Goal: Task Accomplishment & Management: Manage account settings

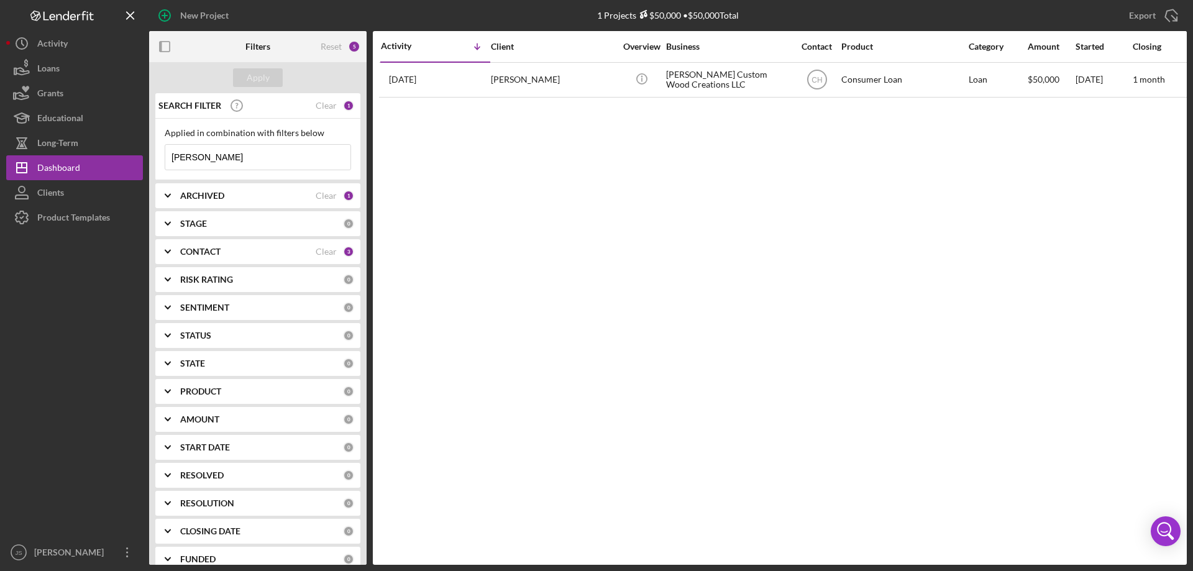
drag, startPoint x: 127, startPoint y: 140, endPoint x: 0, endPoint y: 105, distance: 132.2
click at [0, 105] on div "New Project 1 Projects $50,000 • $50,000 Total [PERSON_NAME] Export Icon/Export…" at bounding box center [596, 285] width 1193 height 571
click at [260, 75] on div "Apply" at bounding box center [258, 77] width 23 height 19
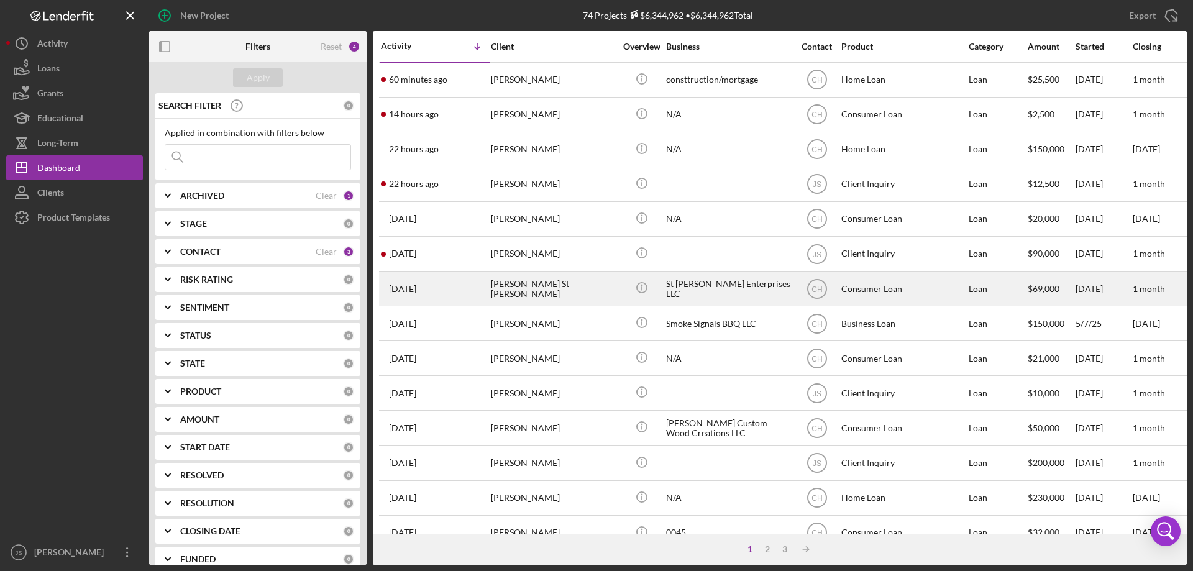
click at [592, 299] on div "[PERSON_NAME] St [PERSON_NAME]" at bounding box center [553, 288] width 124 height 33
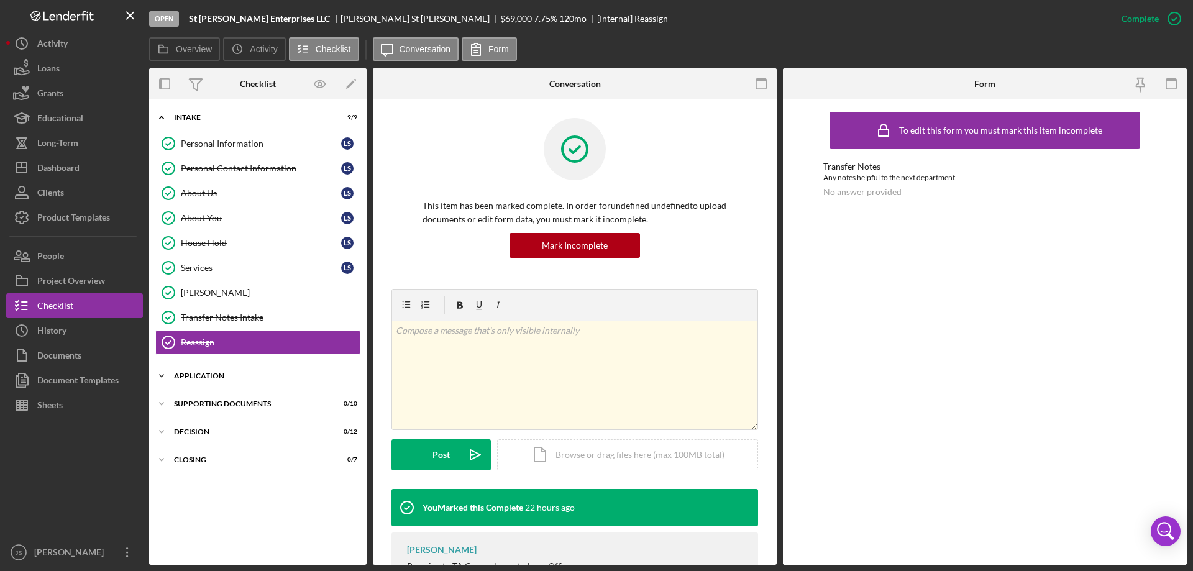
click at [163, 375] on icon "Icon/Expander" at bounding box center [161, 375] width 25 height 25
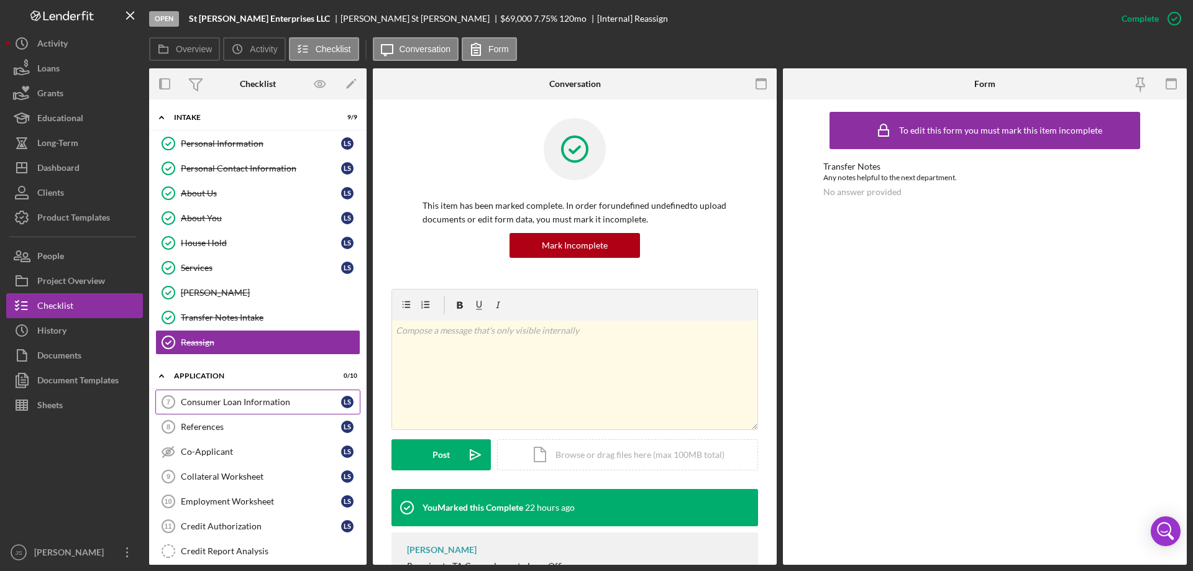
click at [213, 398] on div "Consumer Loan Information" at bounding box center [261, 402] width 160 height 10
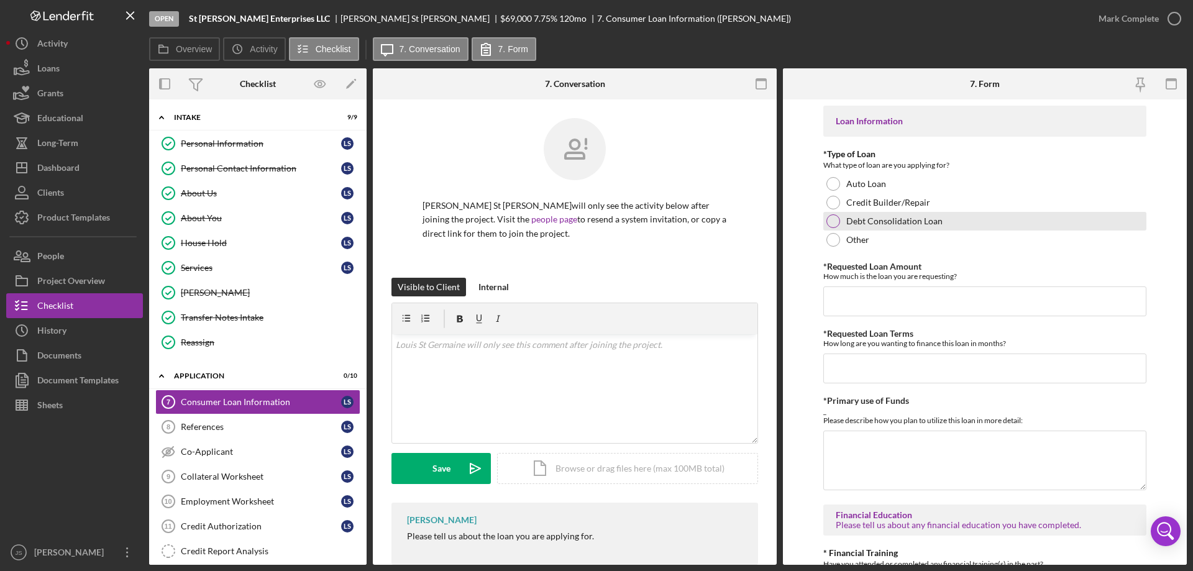
click at [834, 222] on div at bounding box center [833, 221] width 14 height 14
click at [861, 304] on input "*Requested Loan Amount" at bounding box center [984, 301] width 323 height 30
type input "$70,000"
click at [877, 377] on input "*Requested Loan Terms" at bounding box center [984, 369] width 323 height 30
type input "180"
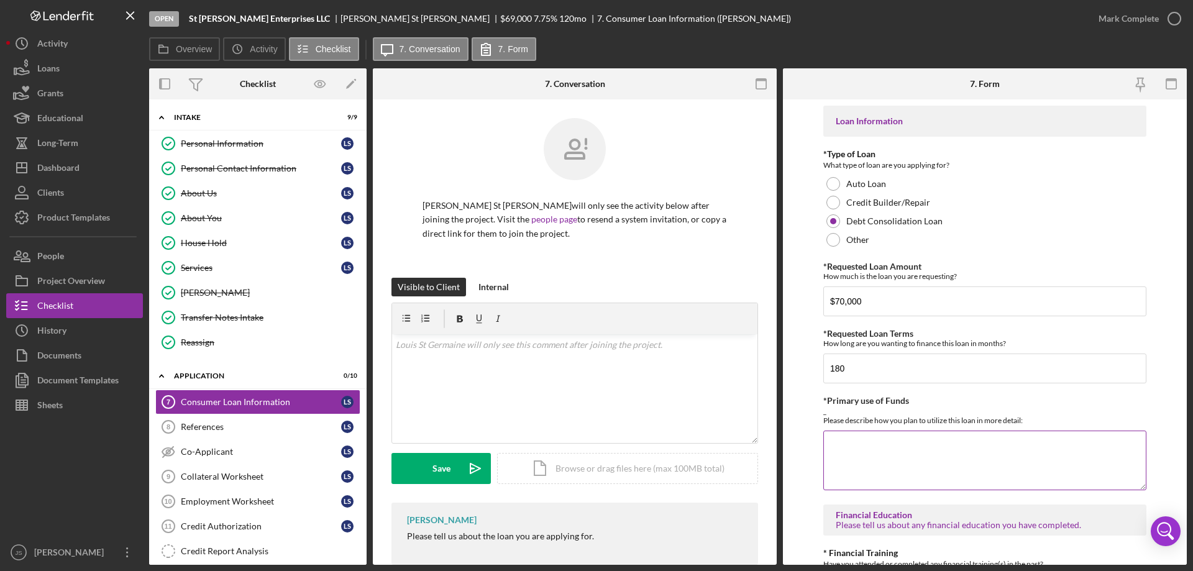
click at [874, 465] on textarea "*Primary use of Funds" at bounding box center [984, 461] width 323 height 60
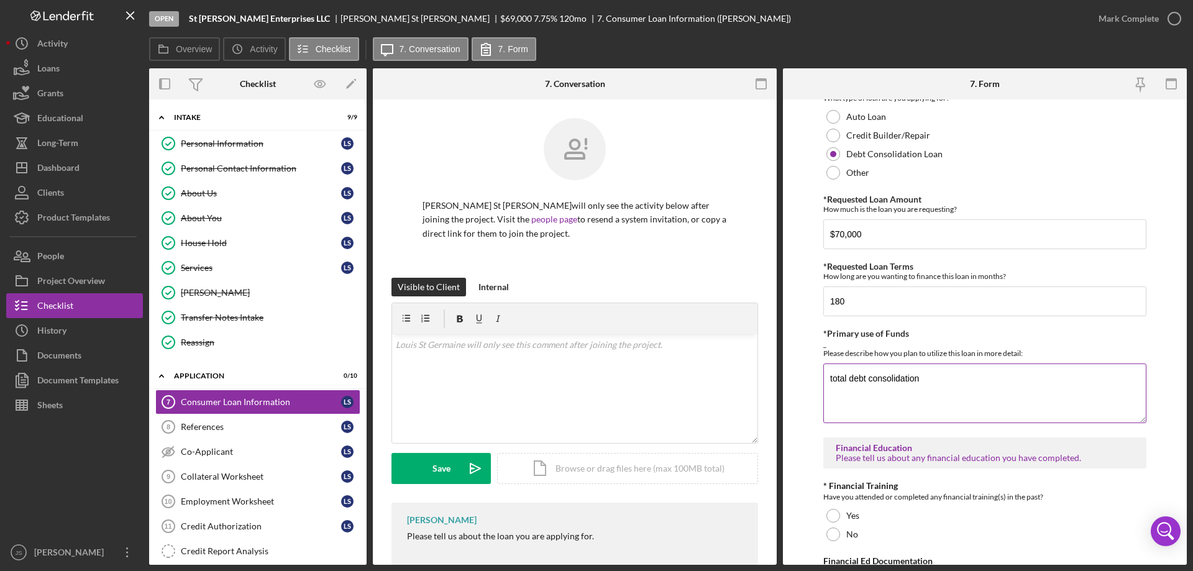
scroll to position [186, 0]
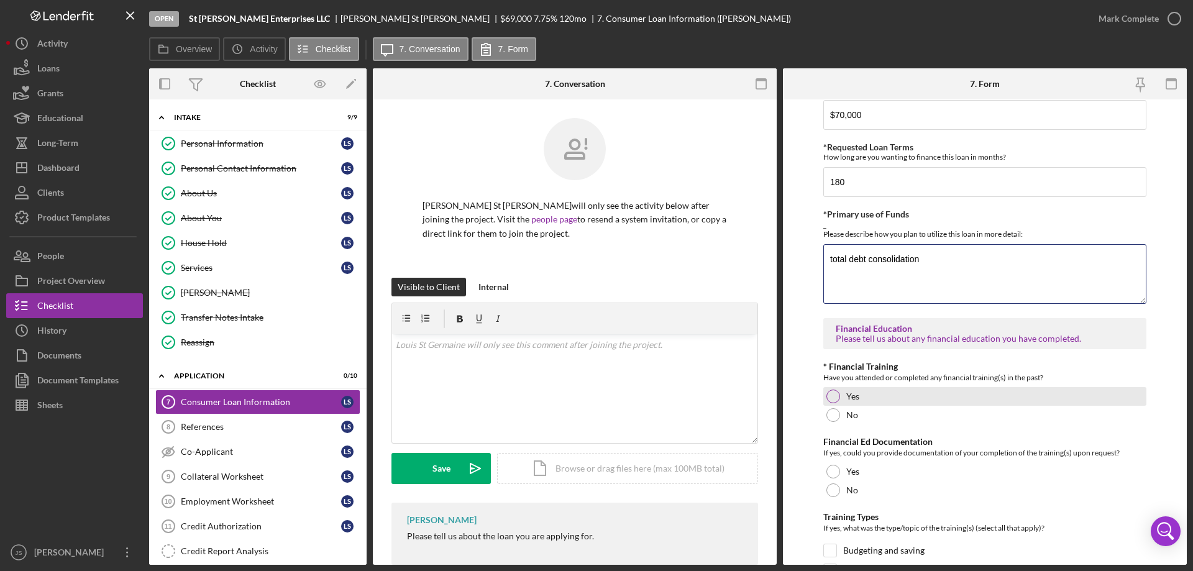
type textarea "total debt consolidation"
click at [833, 398] on div at bounding box center [833, 397] width 14 height 14
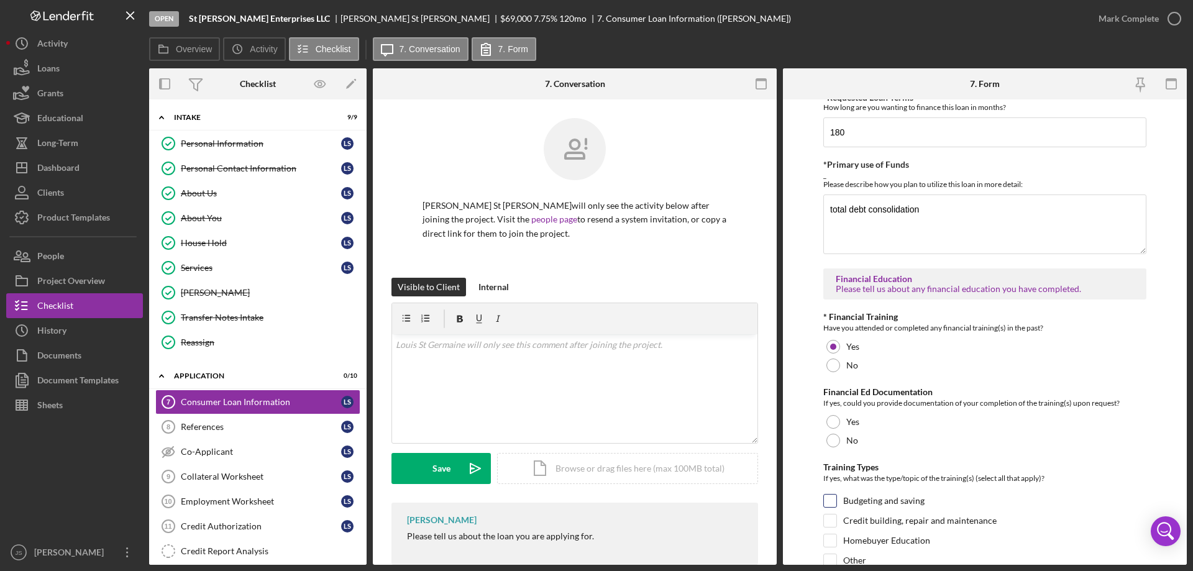
scroll to position [311, 0]
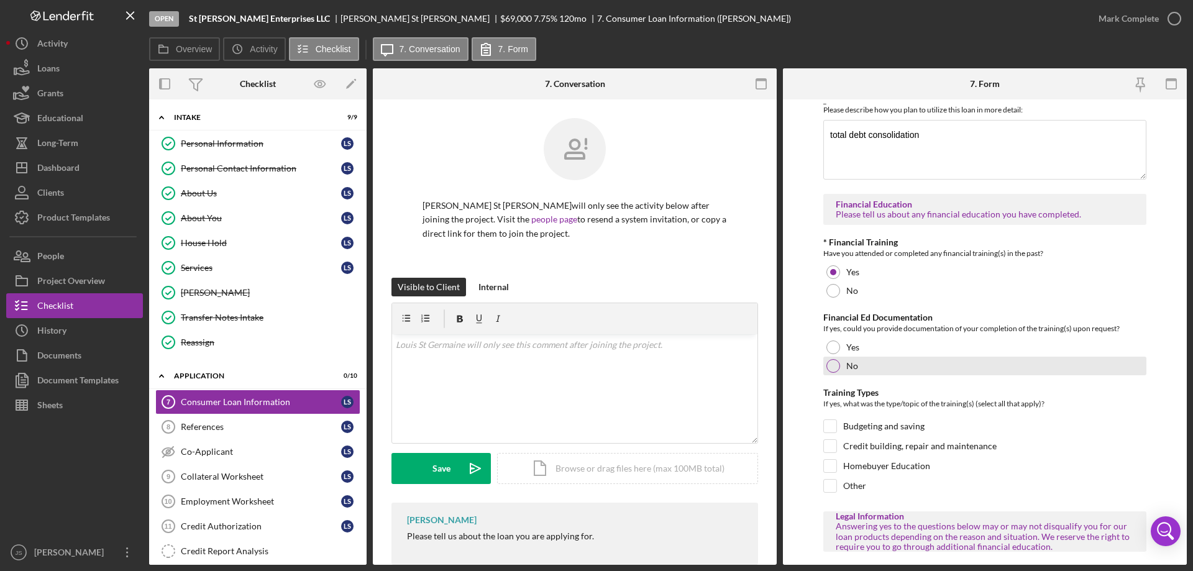
click at [833, 367] on div at bounding box center [833, 366] width 14 height 14
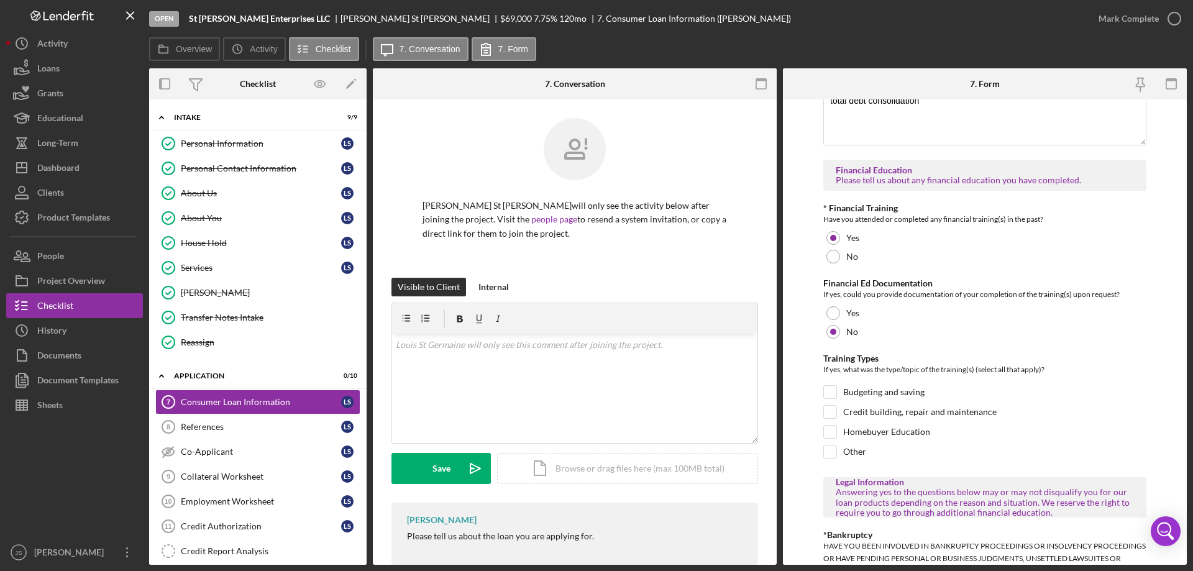
scroll to position [373, 0]
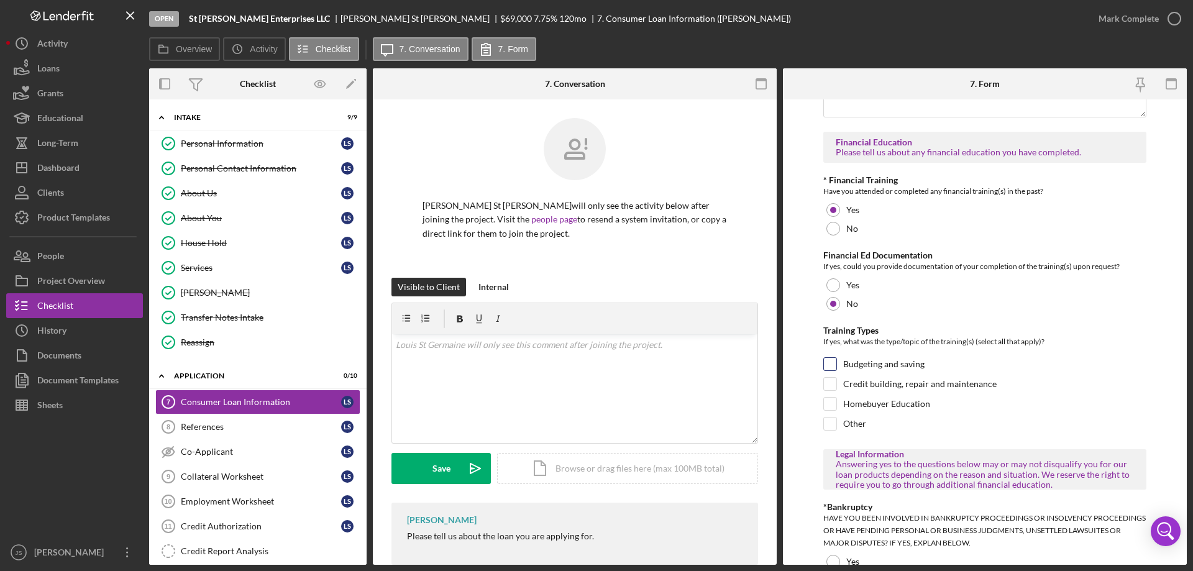
click at [828, 363] on input "Budgeting and saving" at bounding box center [830, 364] width 12 height 12
checkbox input "true"
click at [831, 421] on input "Other" at bounding box center [830, 424] width 12 height 12
checkbox input "true"
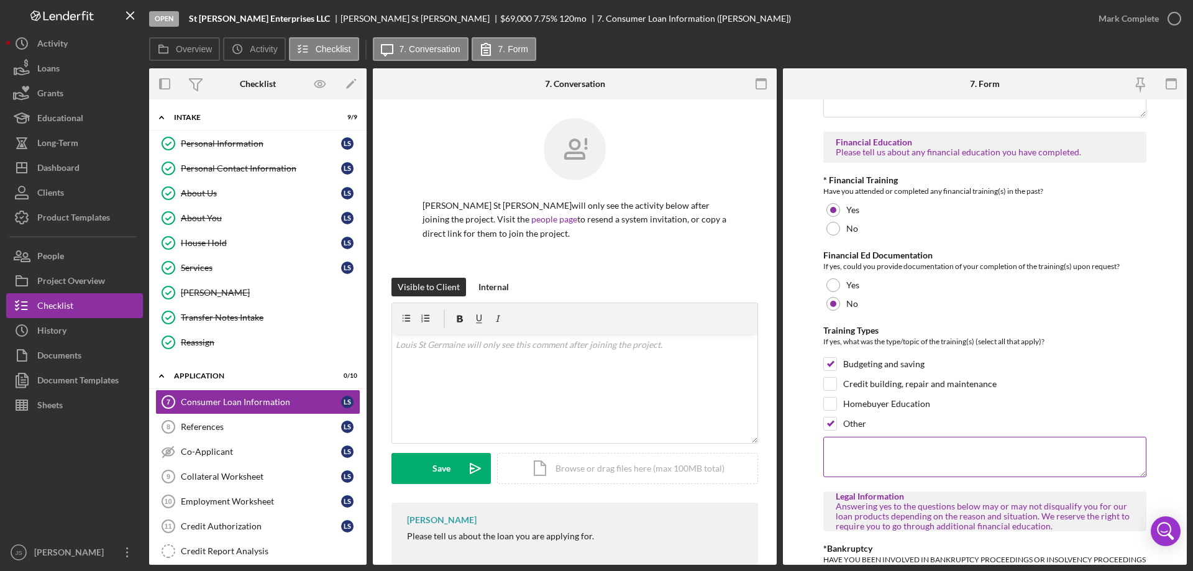
click at [846, 452] on textarea at bounding box center [984, 457] width 323 height 40
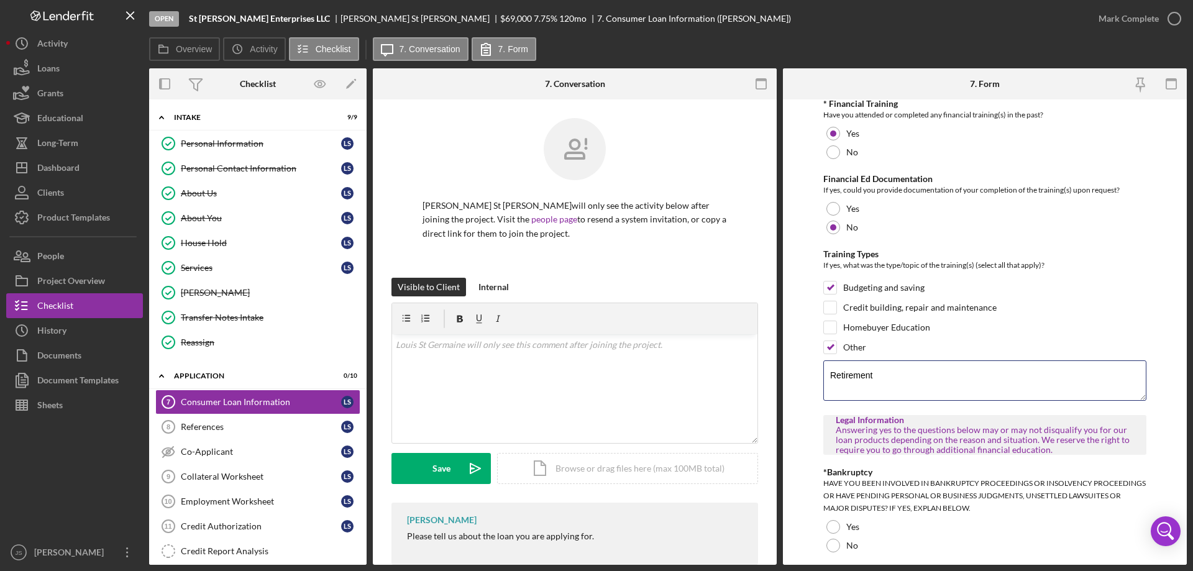
scroll to position [559, 0]
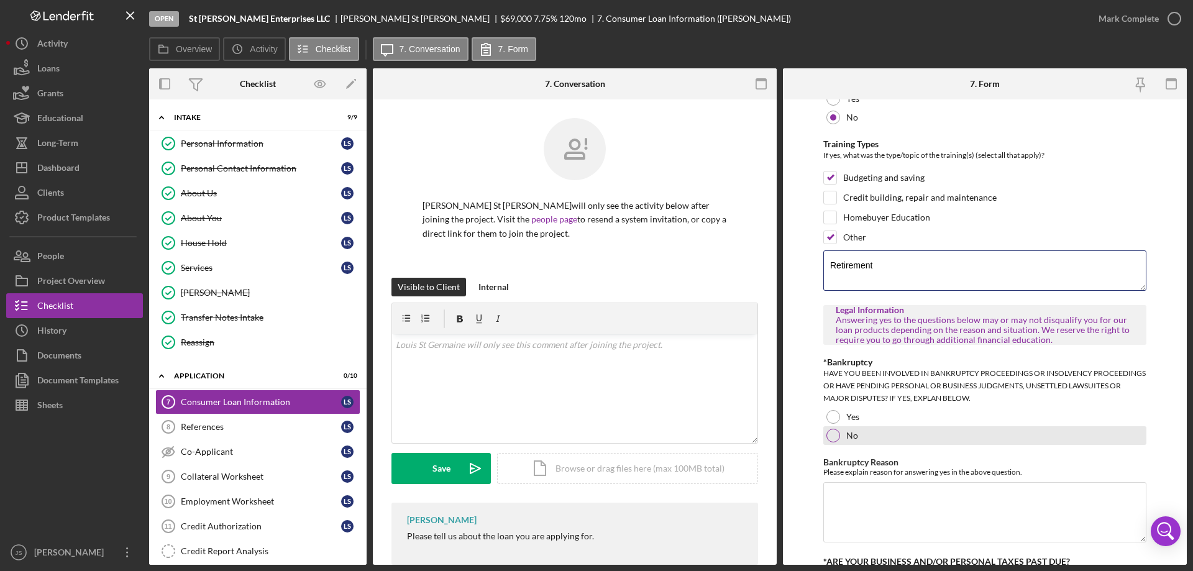
type textarea "Retirement"
click at [833, 434] on div at bounding box center [833, 436] width 14 height 14
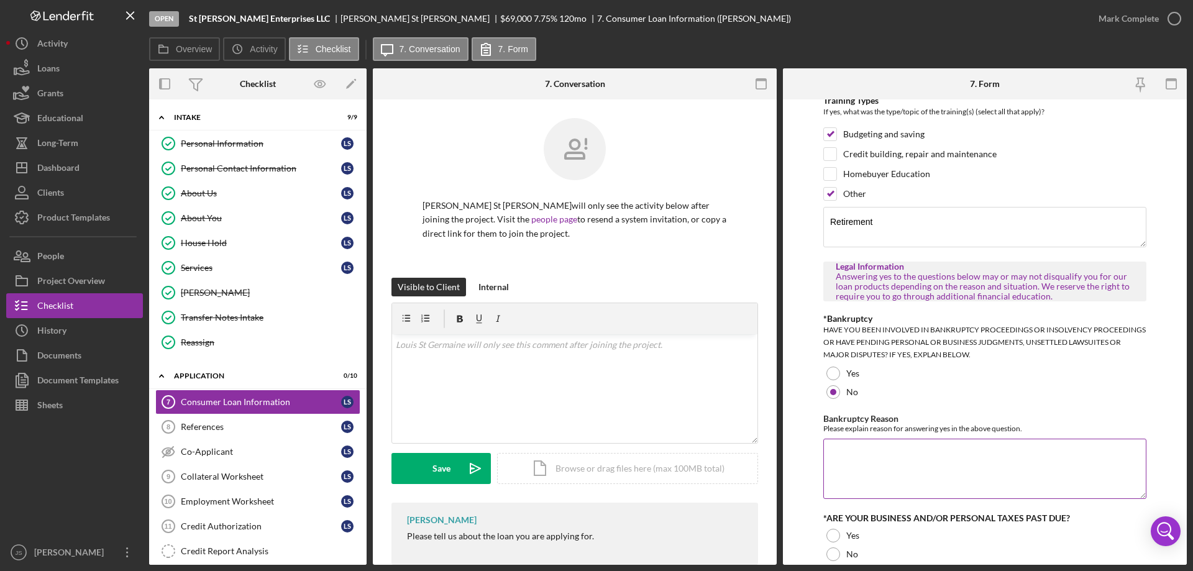
scroll to position [647, 0]
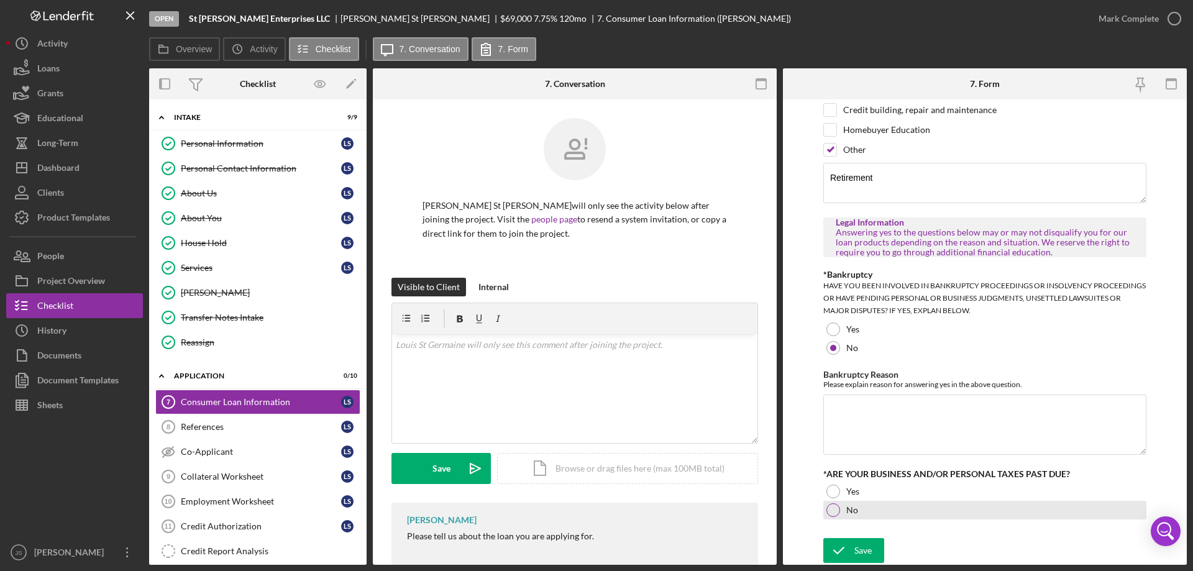
click at [831, 511] on div at bounding box center [833, 510] width 14 height 14
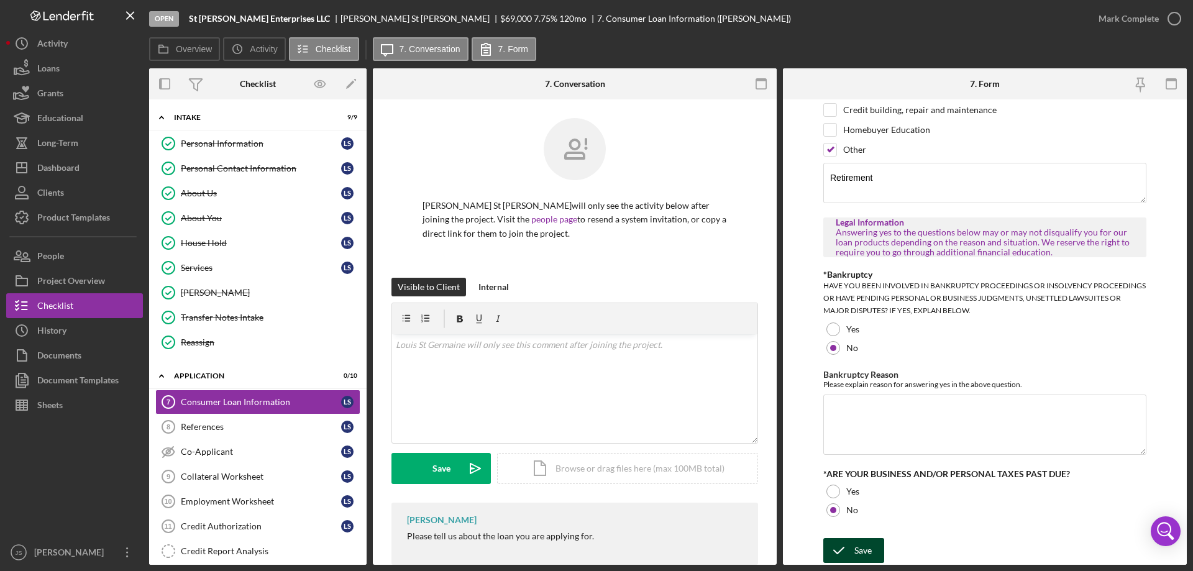
click at [864, 551] on div "Save" at bounding box center [862, 550] width 17 height 25
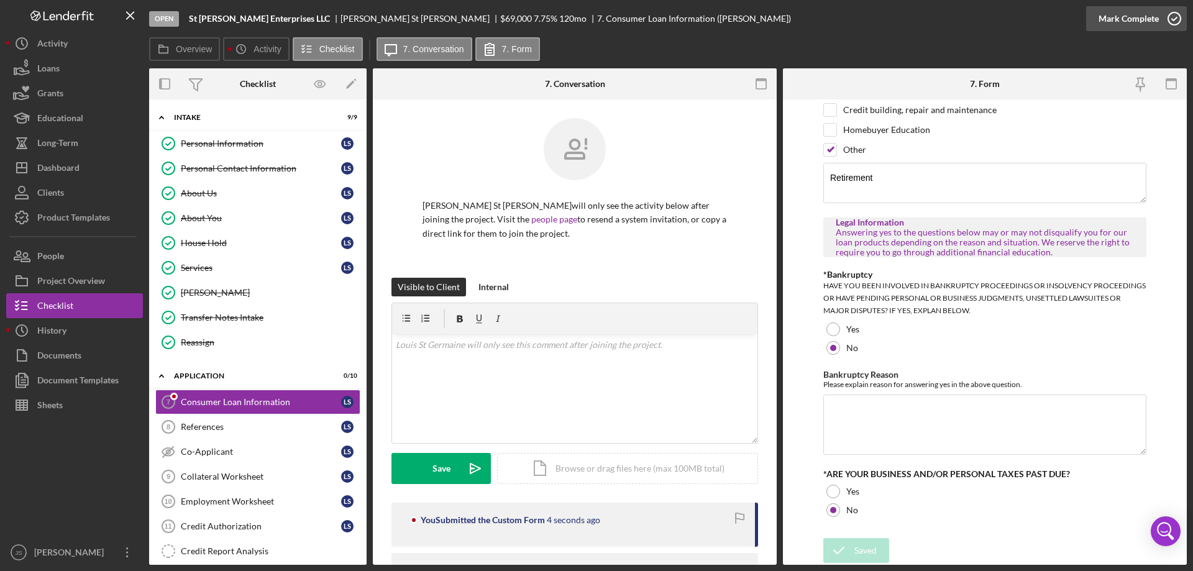
click at [1177, 19] on icon "button" at bounding box center [1174, 18] width 31 height 31
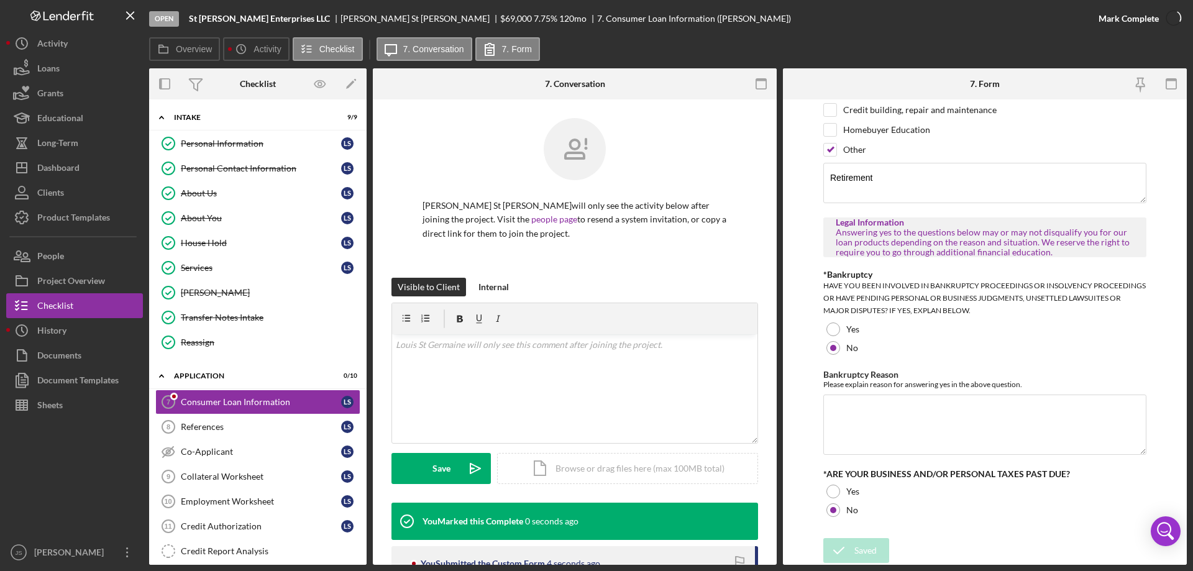
scroll to position [697, 0]
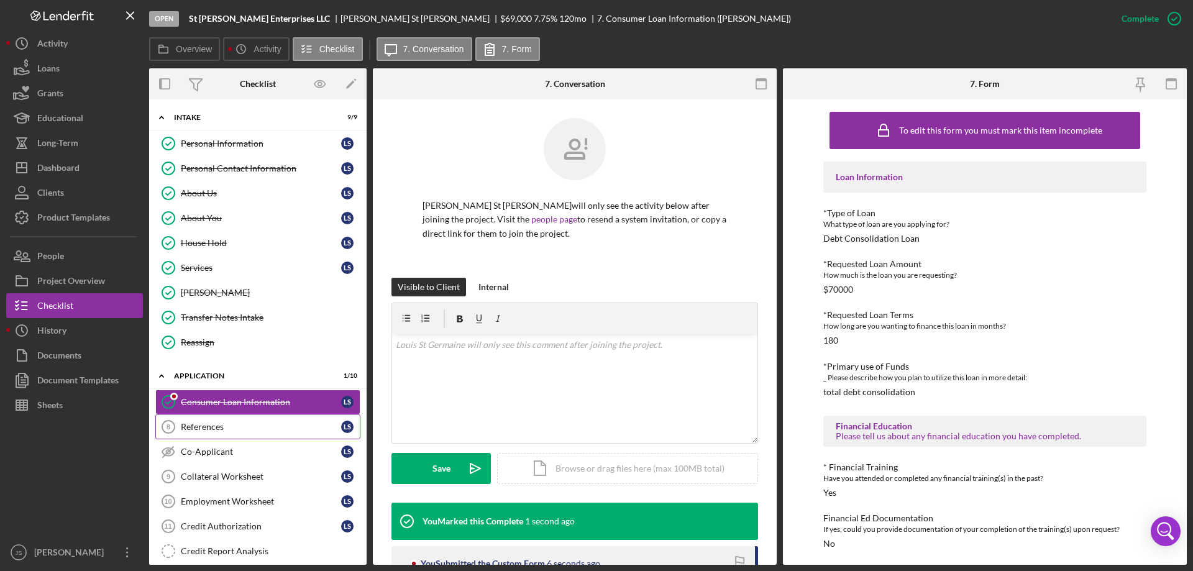
click at [219, 430] on div "References" at bounding box center [261, 427] width 160 height 10
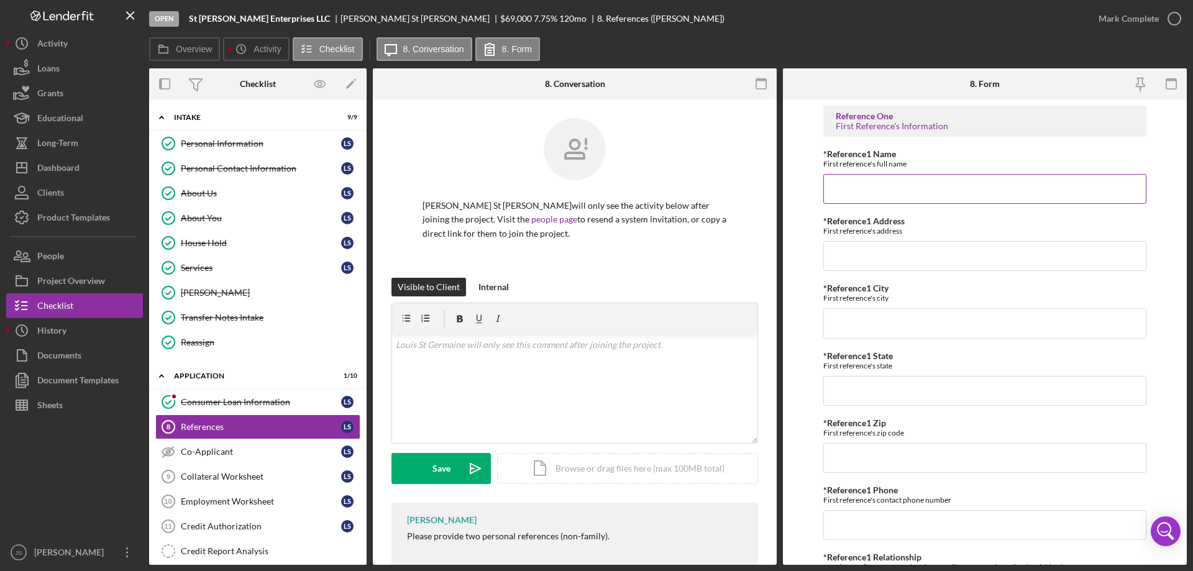
click at [843, 189] on input "*Reference1 Name" at bounding box center [984, 189] width 323 height 30
type input "[PERSON_NAME]"
type input "Nicolet National Bank"
click at [906, 324] on input "*Reference1 City" at bounding box center [984, 323] width 323 height 30
type input "Minocqua"
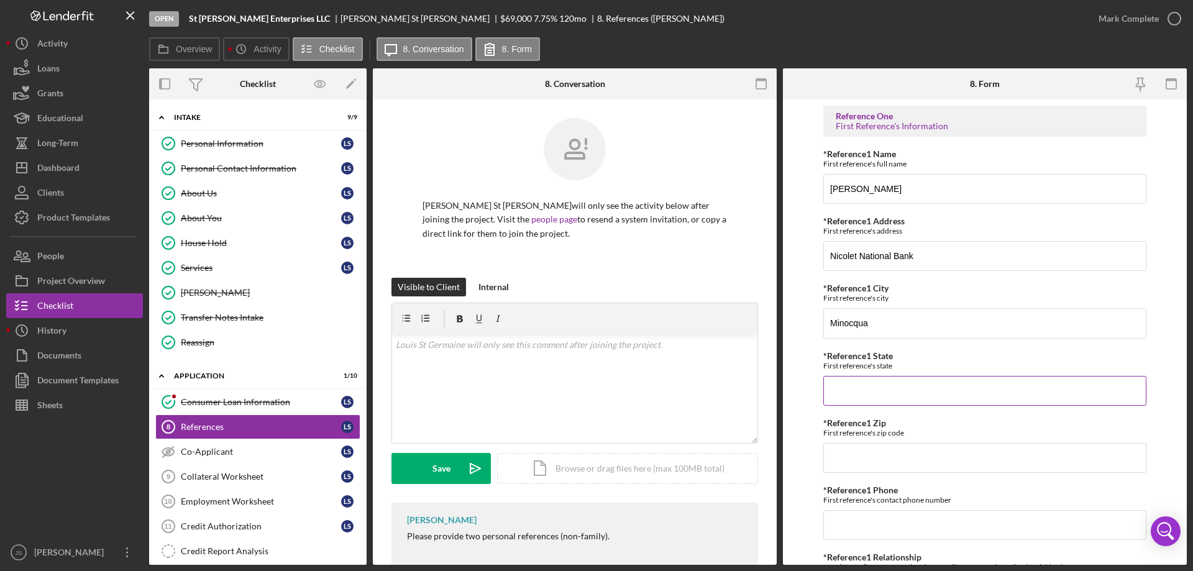
click at [895, 389] on input "*Reference1 State" at bounding box center [984, 391] width 323 height 30
type input "WI"
click at [841, 454] on input "*Reference1 Zip" at bounding box center [984, 458] width 323 height 30
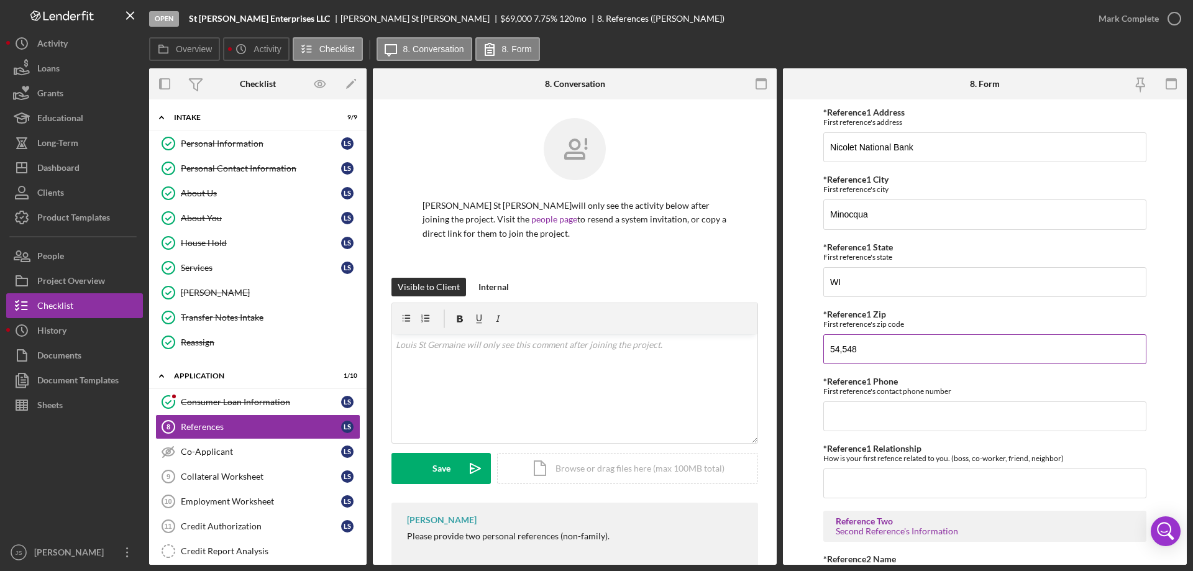
scroll to position [124, 0]
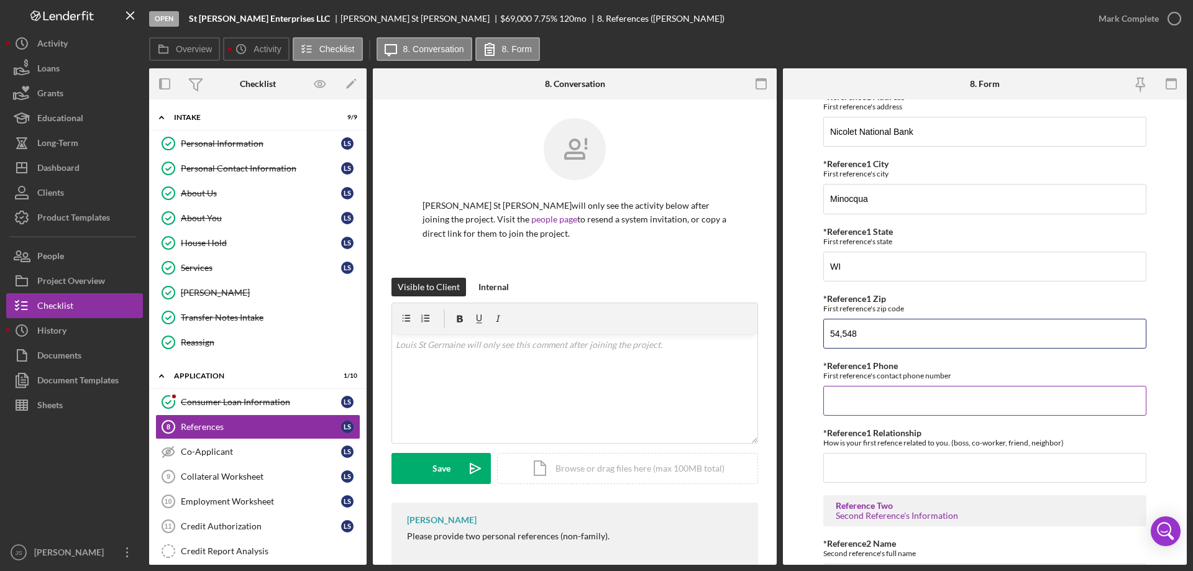
type input "54,548"
click at [857, 403] on input "*Reference1 Phone" at bounding box center [984, 401] width 323 height 30
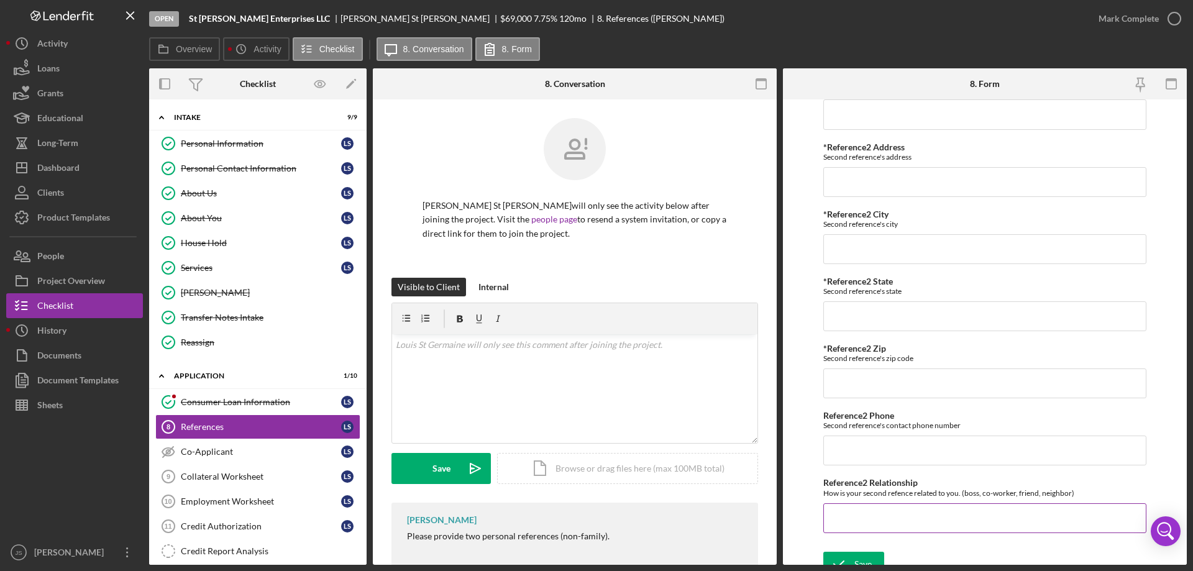
scroll to position [602, 0]
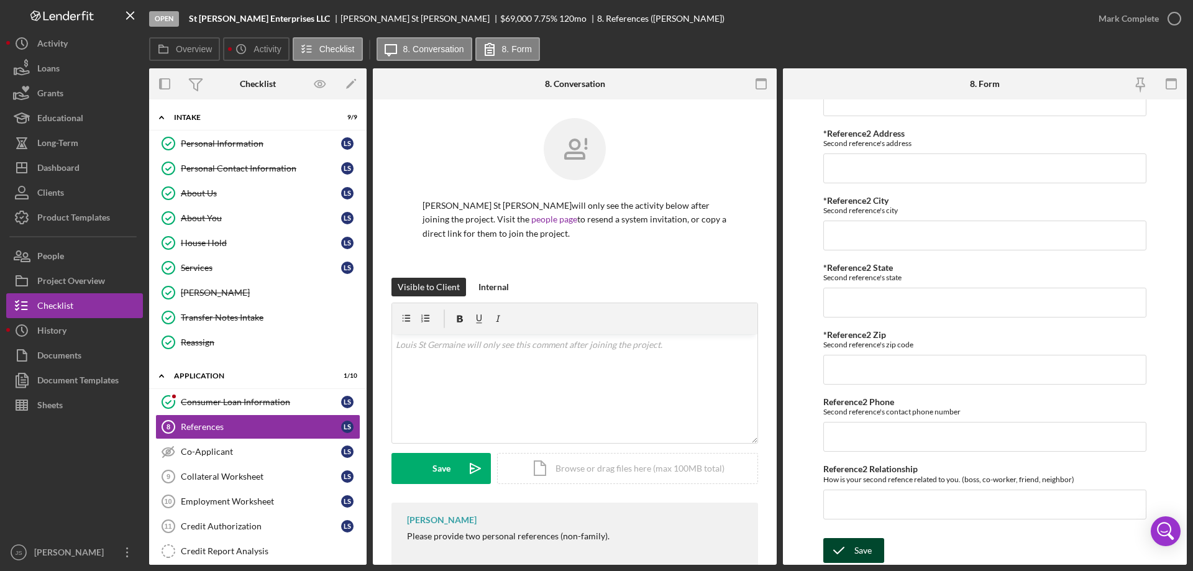
type input "[PHONE_NUMBER]"
click at [846, 549] on icon "submit" at bounding box center [838, 550] width 31 height 31
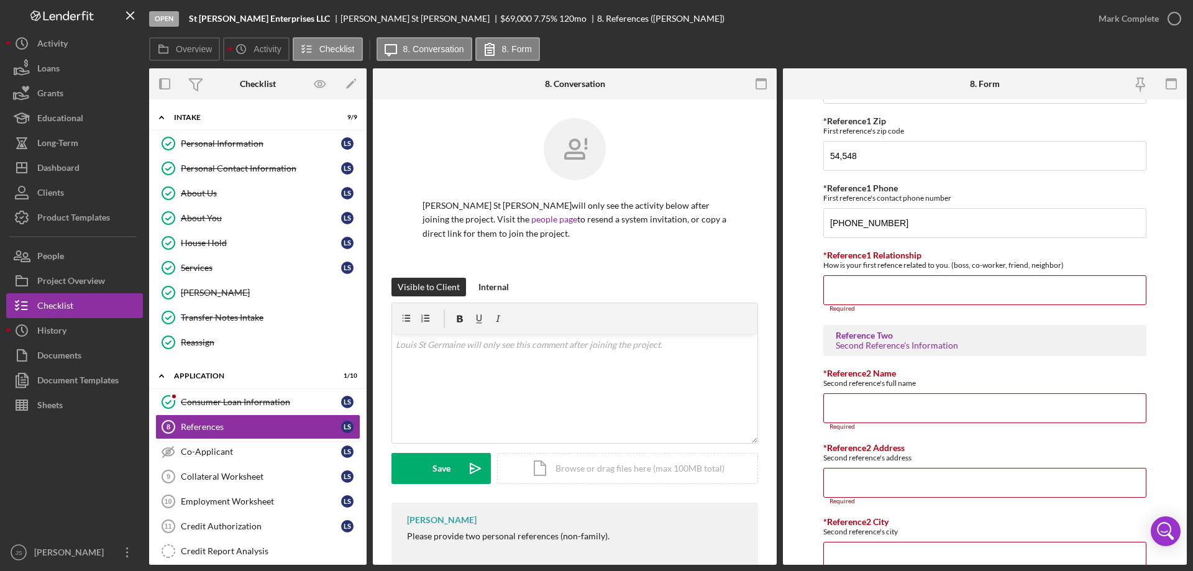
scroll to position [311, 0]
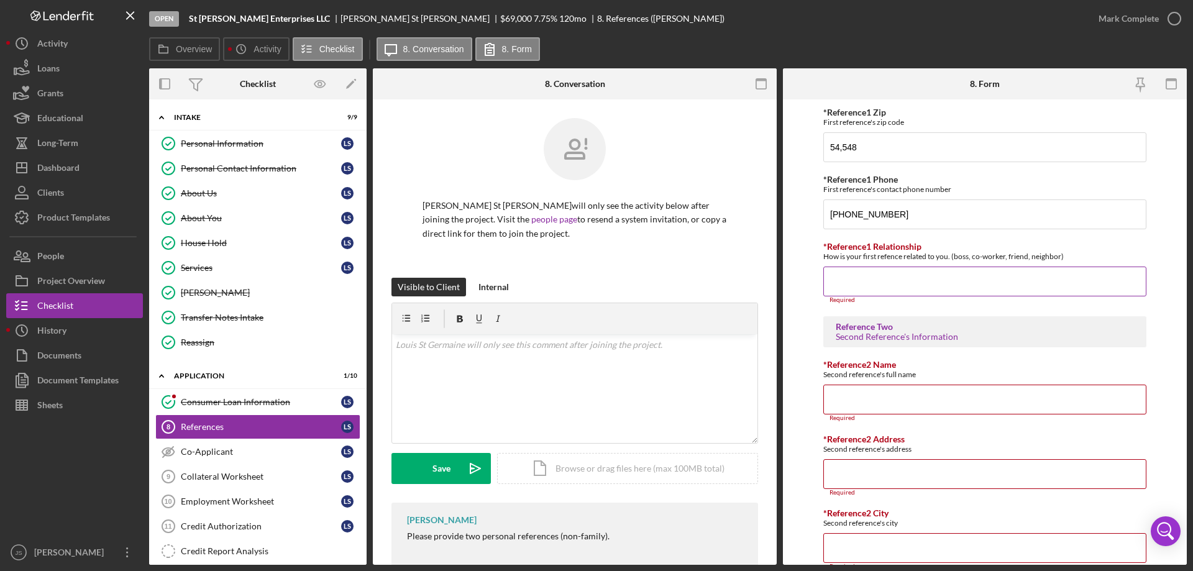
click at [884, 286] on input "*Reference1 Relationship" at bounding box center [984, 282] width 323 height 30
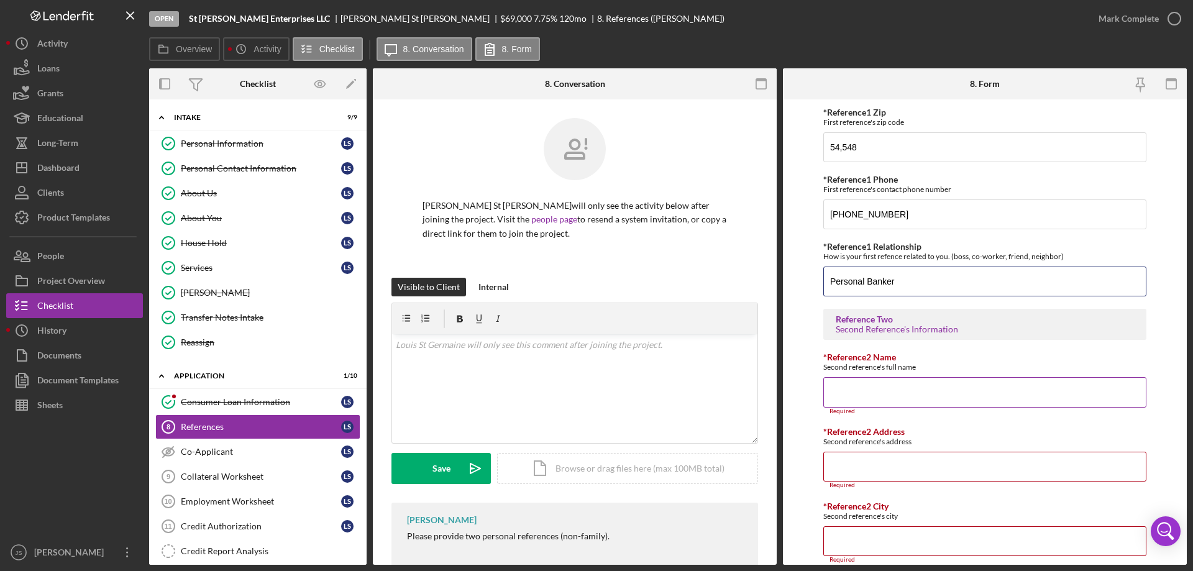
type input "Personal Banker"
click at [870, 395] on input "*Reference2 Name" at bounding box center [984, 392] width 323 height 30
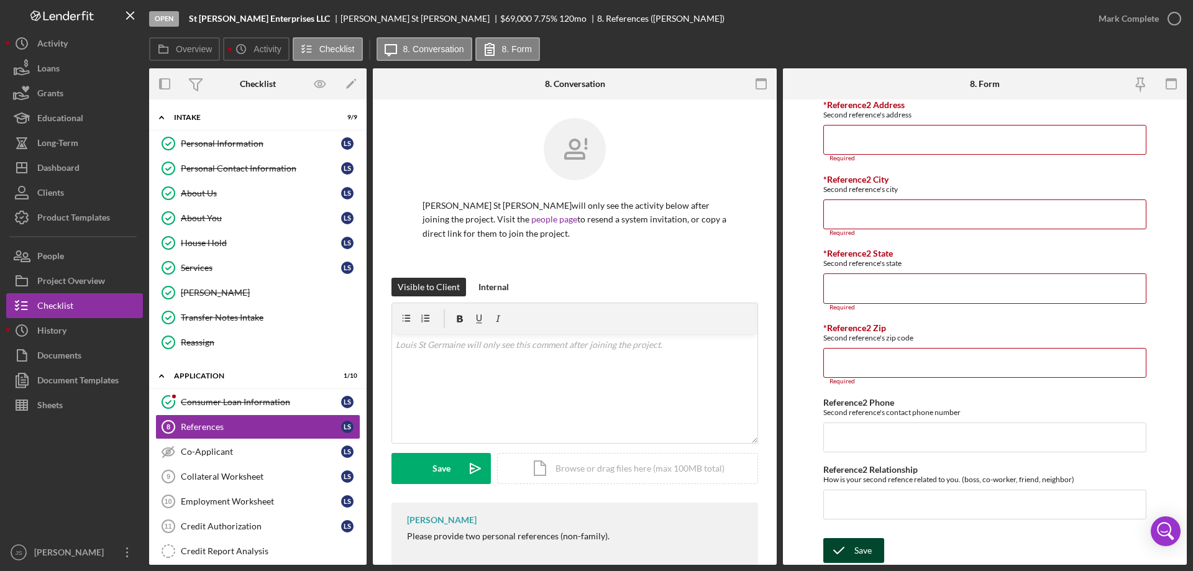
click at [857, 547] on div "Save" at bounding box center [862, 550] width 17 height 25
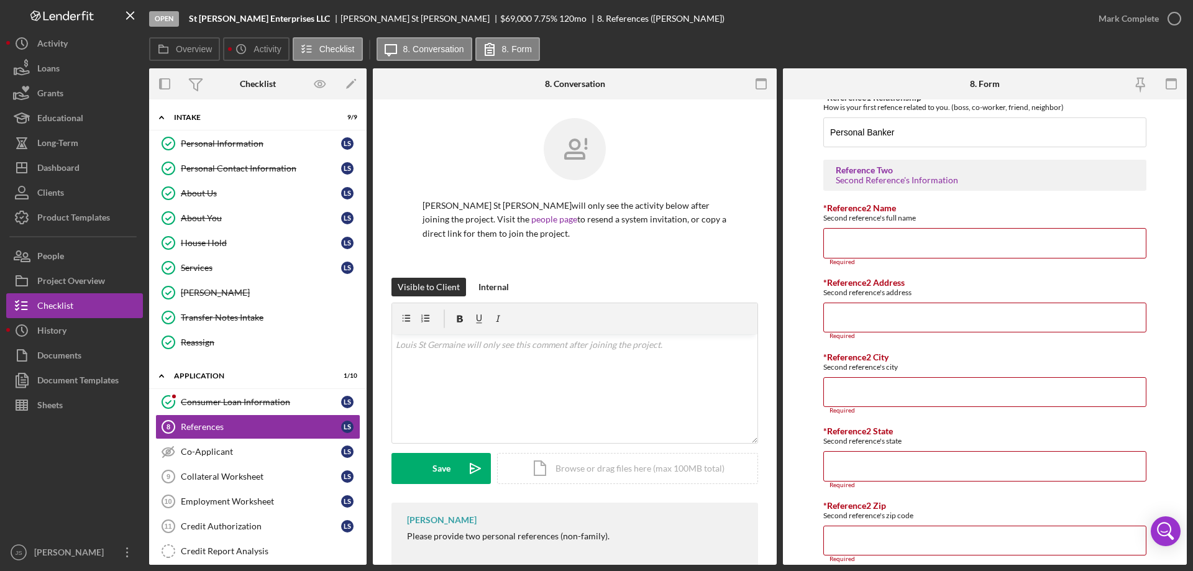
scroll to position [497, 0]
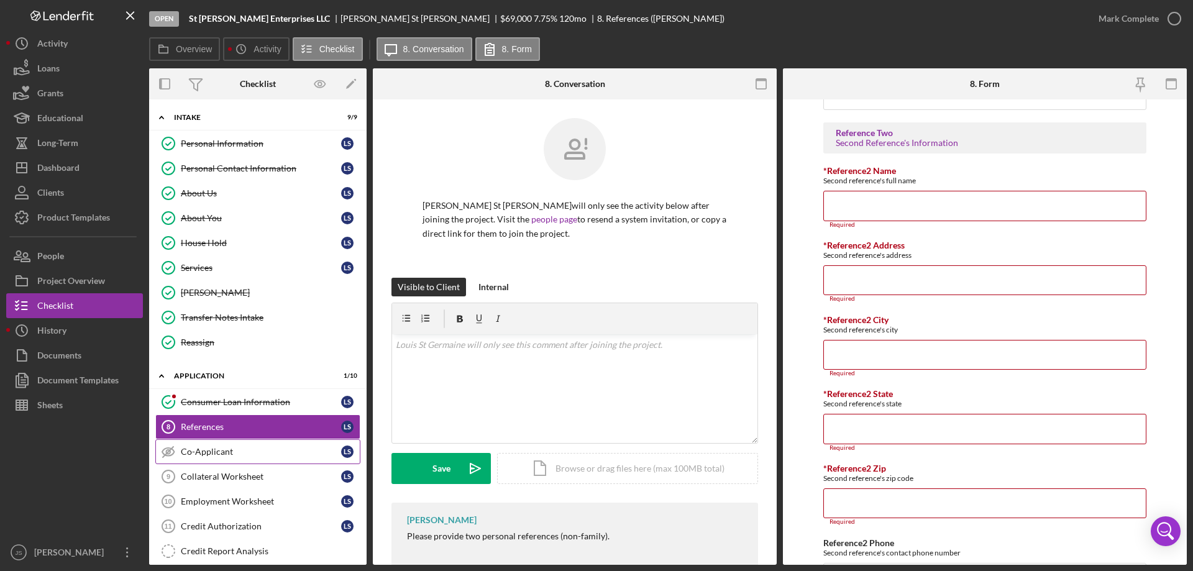
click at [258, 455] on div "Co-Applicant" at bounding box center [261, 452] width 160 height 10
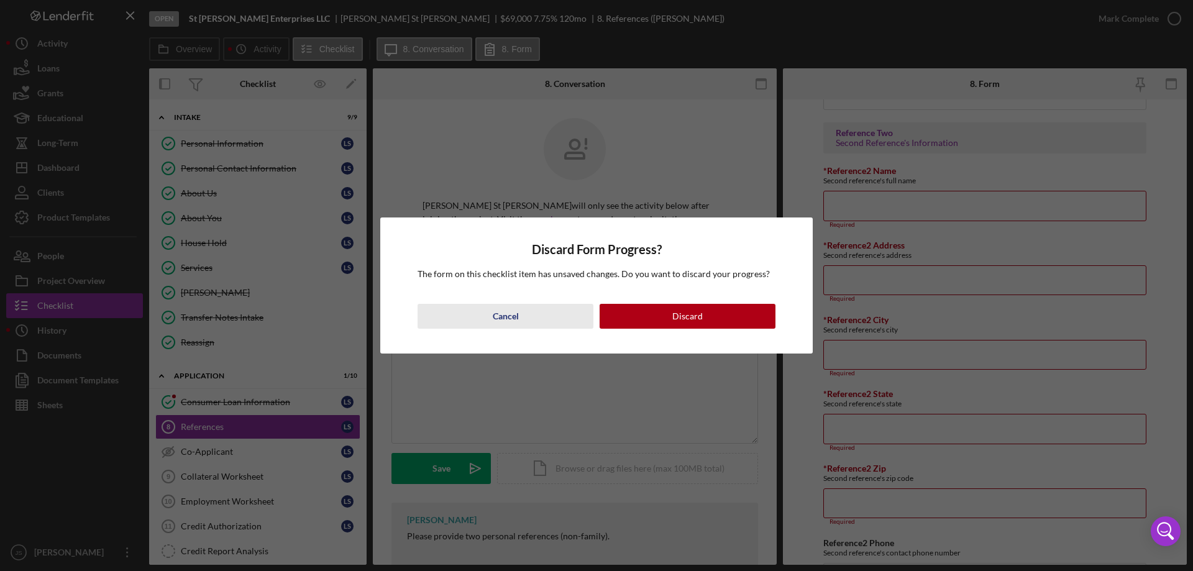
click at [490, 312] on button "Cancel" at bounding box center [506, 316] width 176 height 25
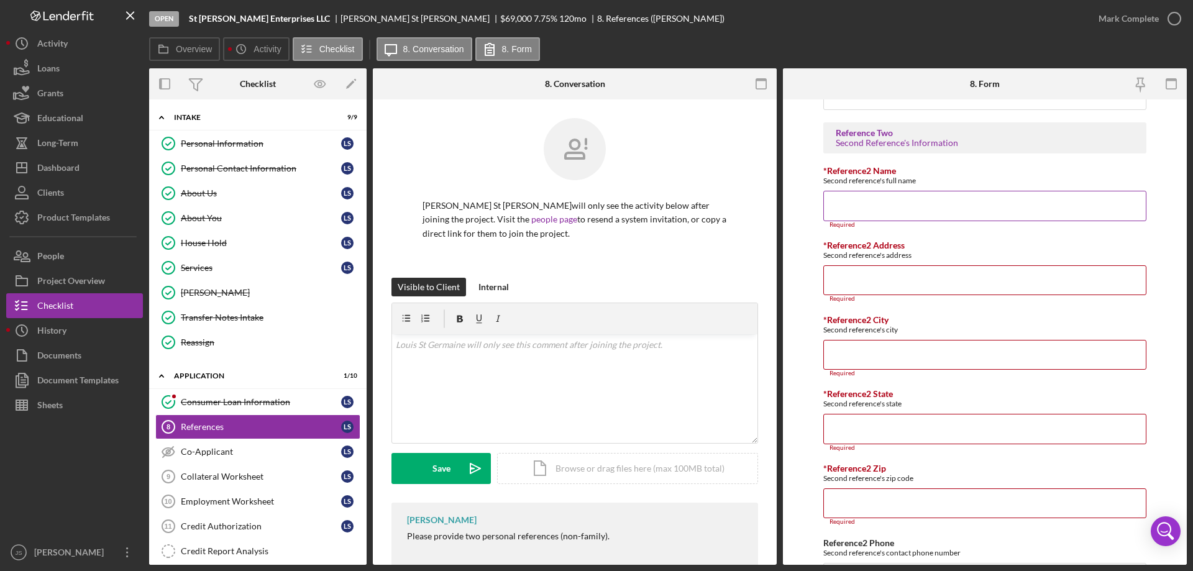
click at [865, 205] on input "*Reference2 Name" at bounding box center [984, 206] width 323 height 30
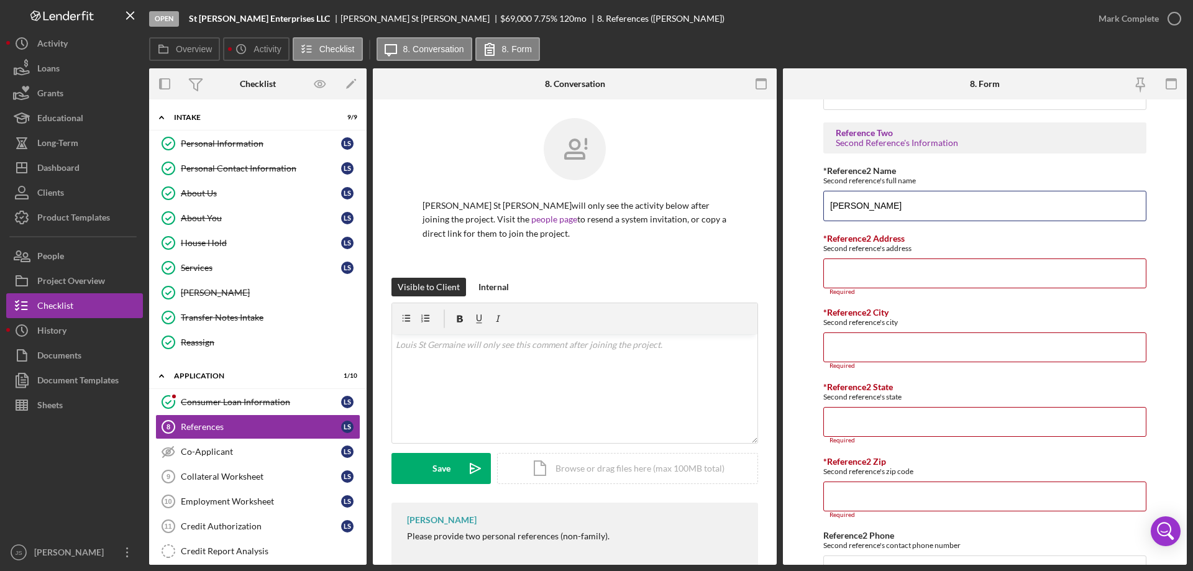
type input "[PERSON_NAME]"
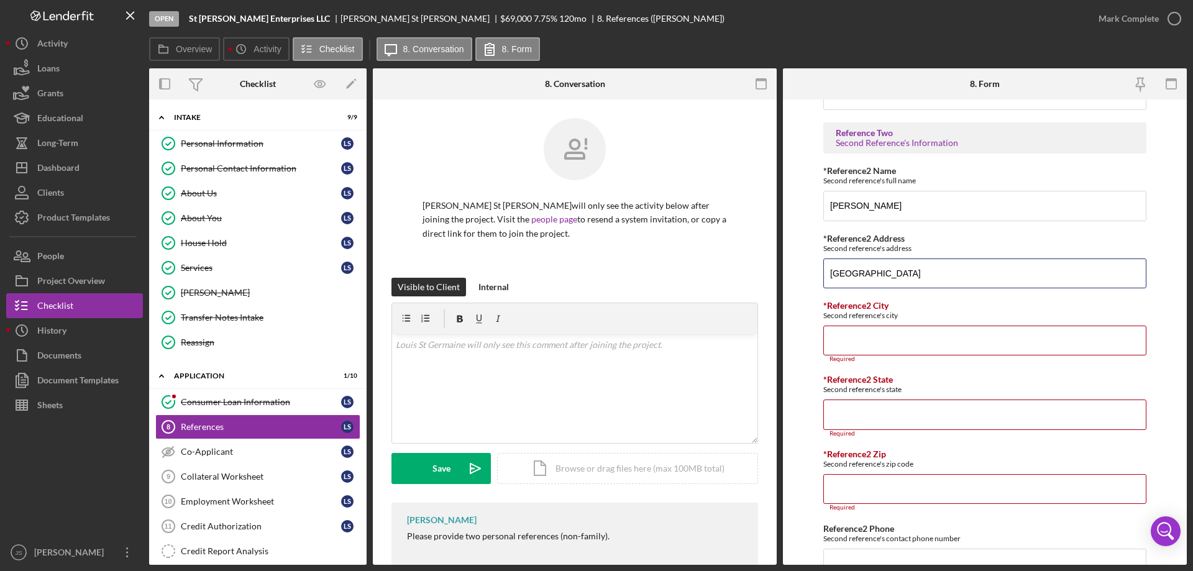
type input "[GEOGRAPHIC_DATA]"
type input "W"
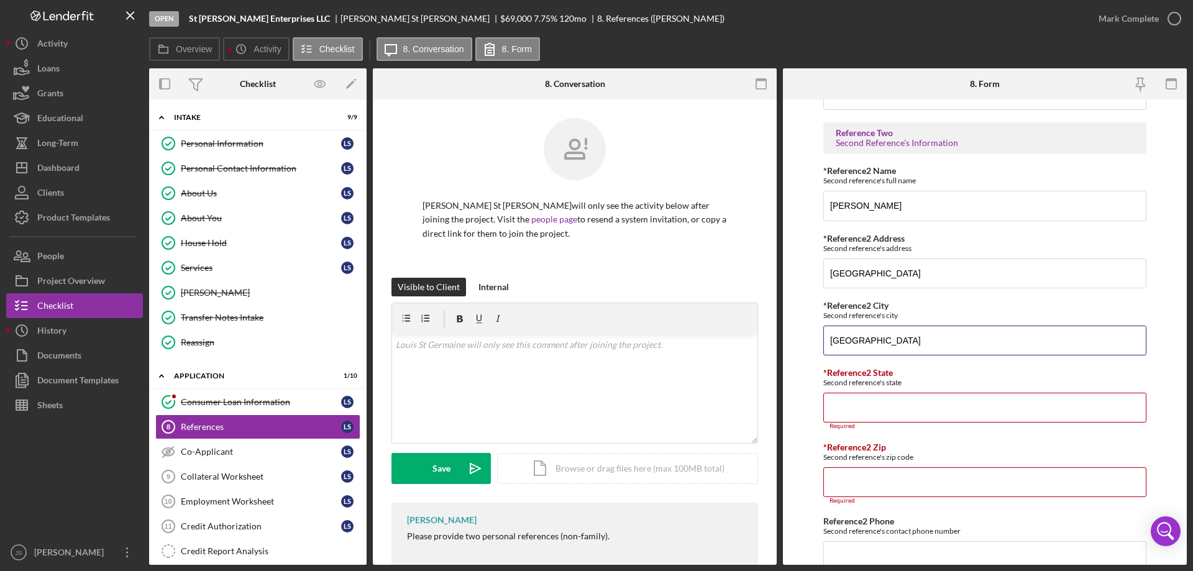
type input "[GEOGRAPHIC_DATA]"
type input "WI"
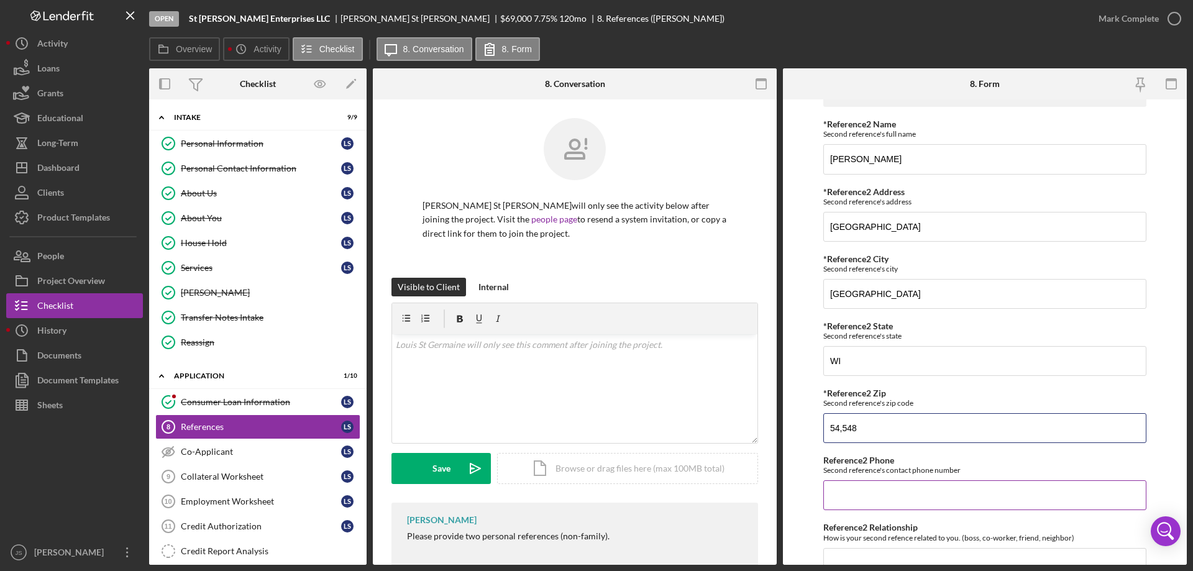
scroll to position [602, 0]
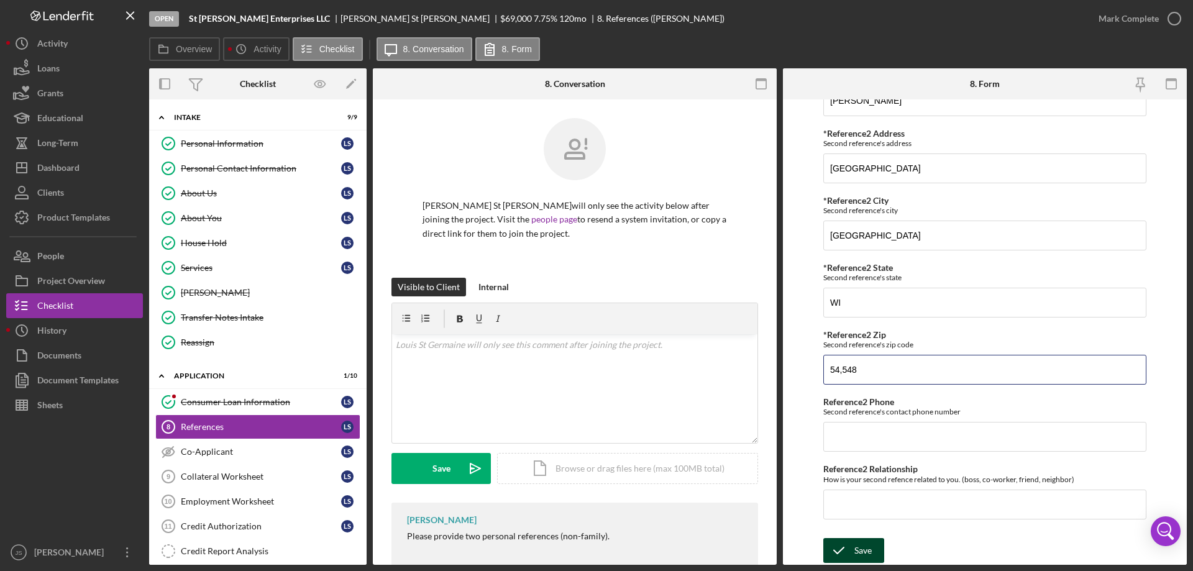
type input "54,548"
click at [846, 551] on icon "submit" at bounding box center [838, 550] width 31 height 31
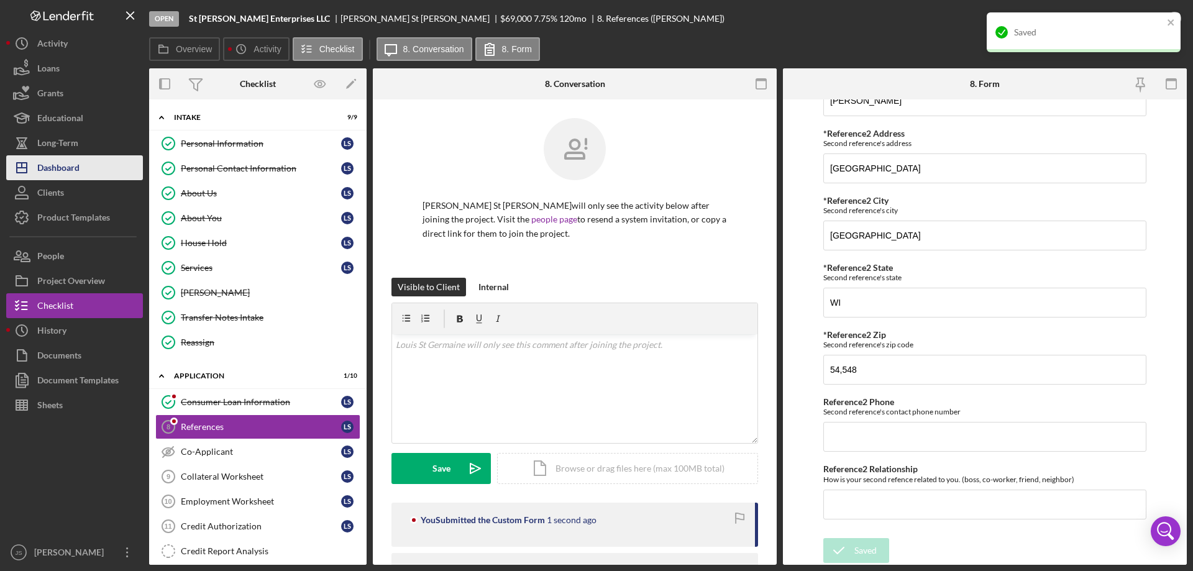
click at [91, 169] on button "Icon/Dashboard Dashboard" at bounding box center [74, 167] width 137 height 25
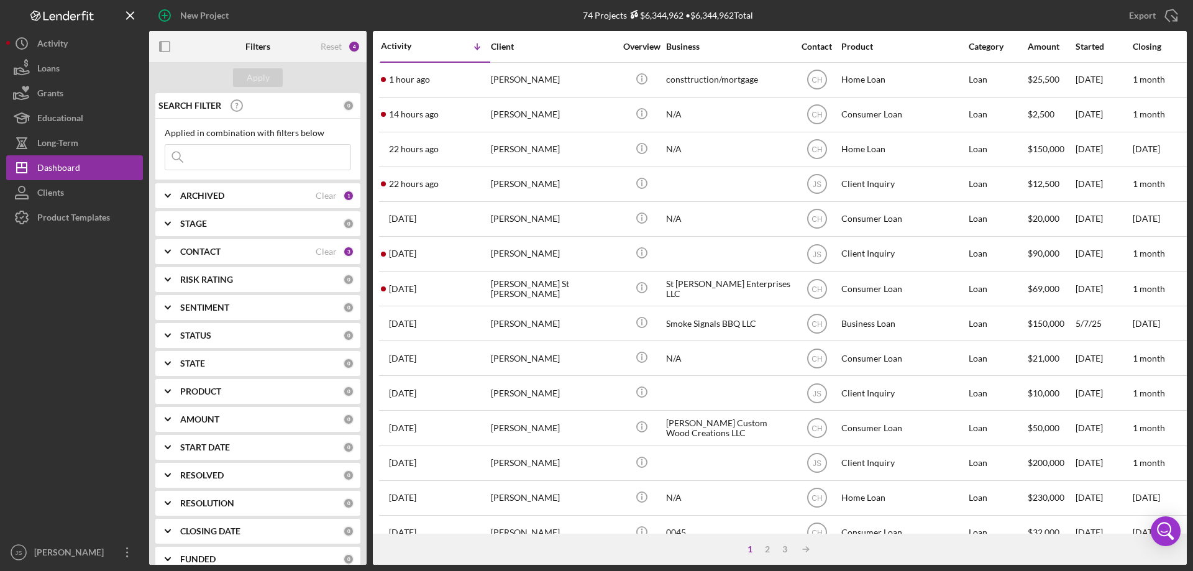
click at [170, 251] on polyline at bounding box center [167, 251] width 5 height 2
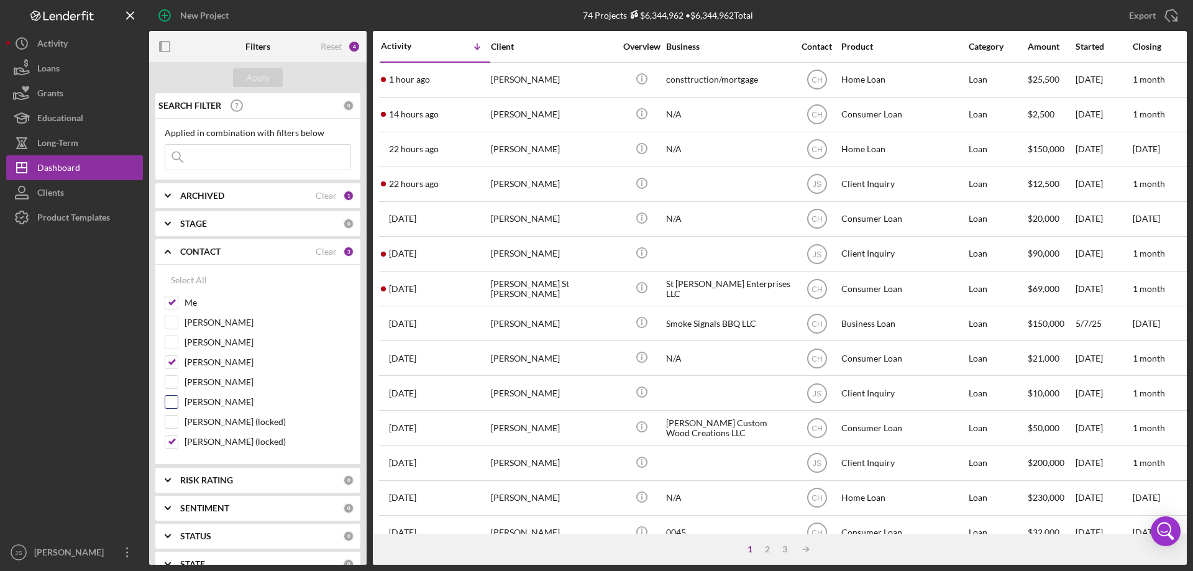
click at [172, 400] on input "[PERSON_NAME]" at bounding box center [171, 402] width 12 height 12
checkbox input "true"
drag, startPoint x: 208, startPoint y: 157, endPoint x: 194, endPoint y: 155, distance: 13.7
click at [209, 157] on input at bounding box center [257, 157] width 185 height 25
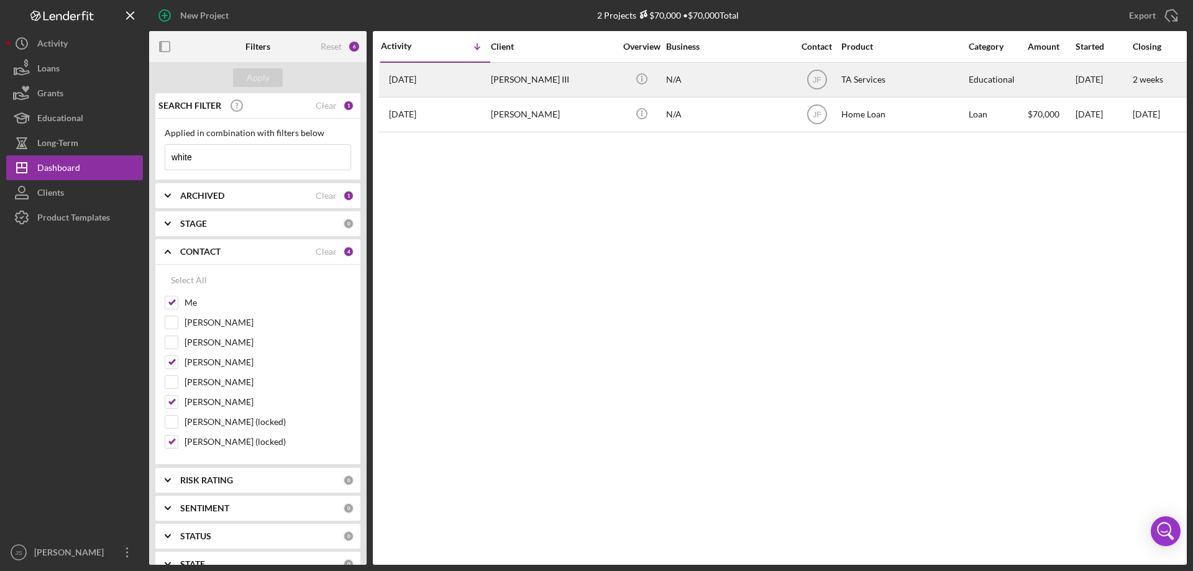
type input "white"
click at [758, 86] on div "N/A" at bounding box center [728, 79] width 124 height 33
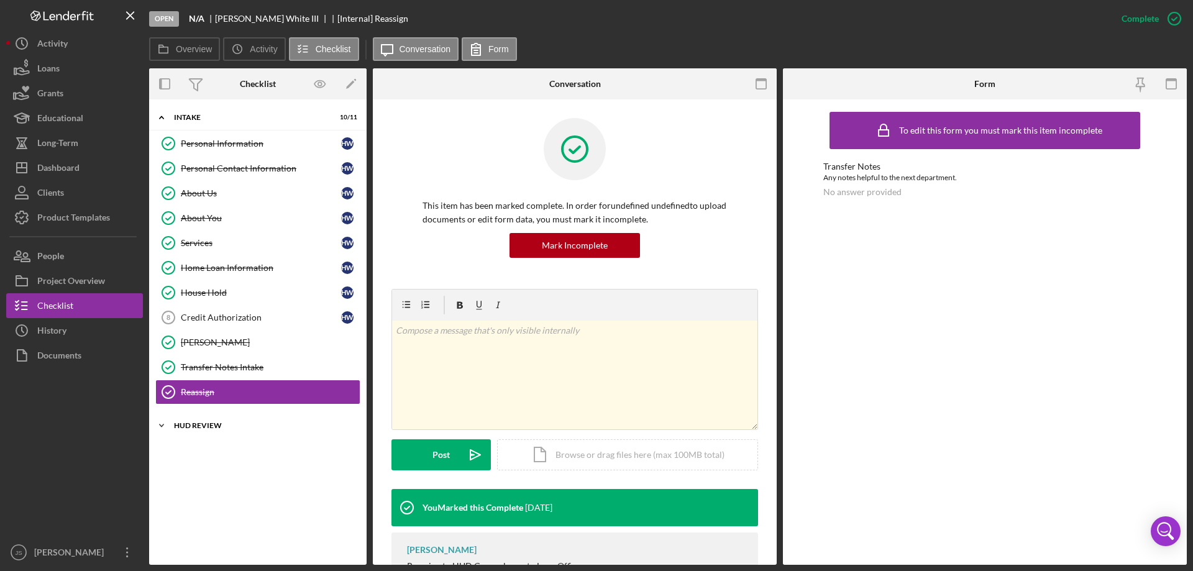
click at [165, 426] on icon "Icon/Expander" at bounding box center [161, 425] width 25 height 25
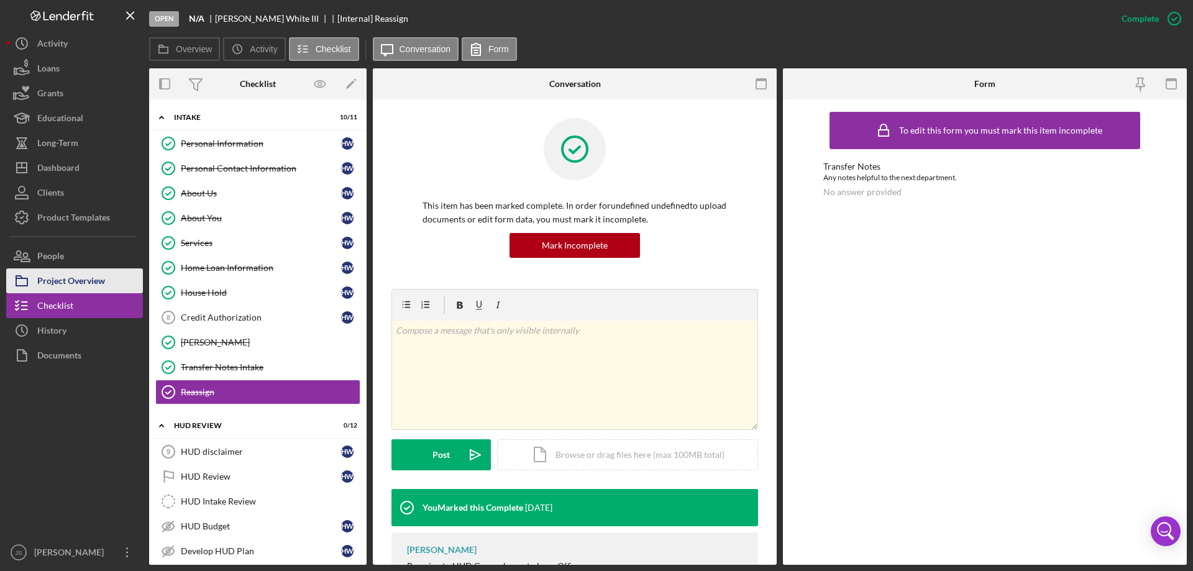
click at [66, 280] on div "Project Overview" at bounding box center [71, 282] width 68 height 28
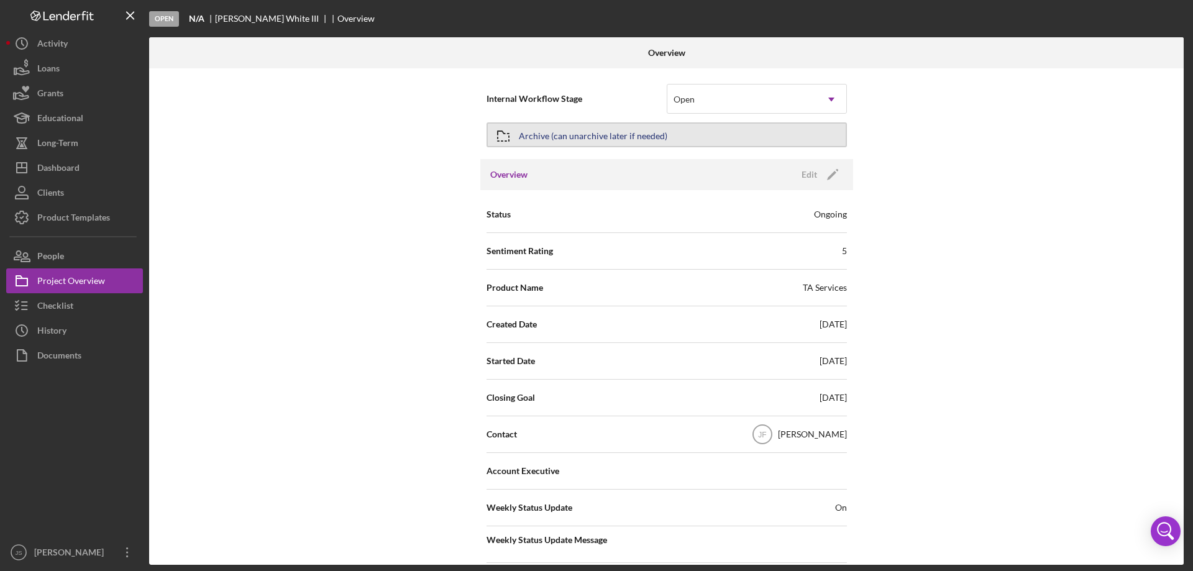
click at [680, 135] on button "Archive (can unarchive later if needed)" at bounding box center [667, 134] width 360 height 25
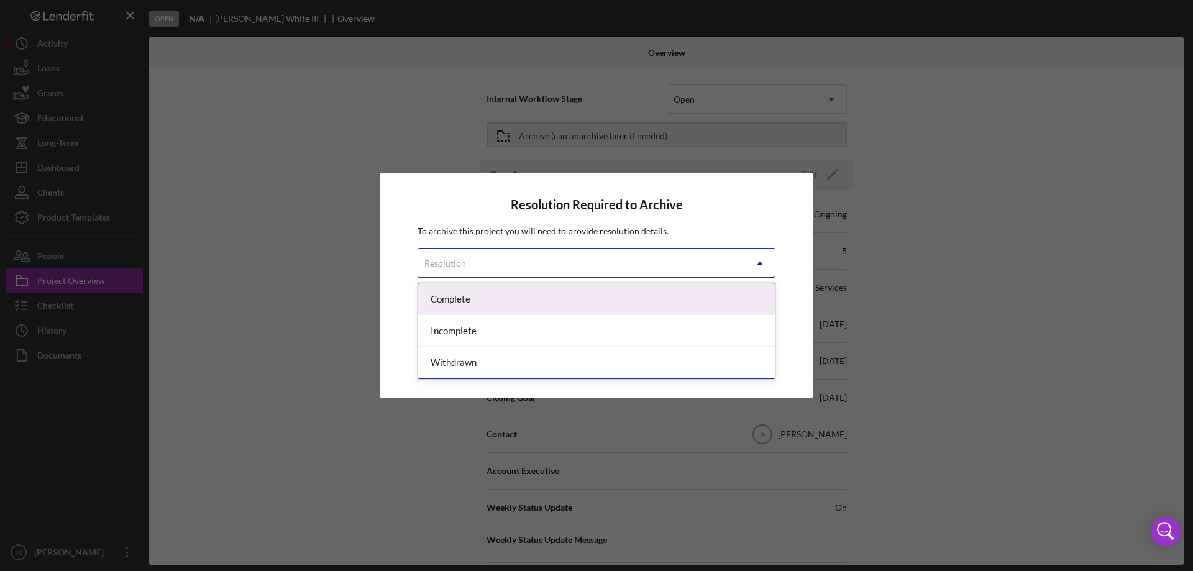
click at [600, 260] on div "Resolution" at bounding box center [581, 263] width 327 height 29
click at [518, 297] on div "Complete" at bounding box center [596, 299] width 357 height 32
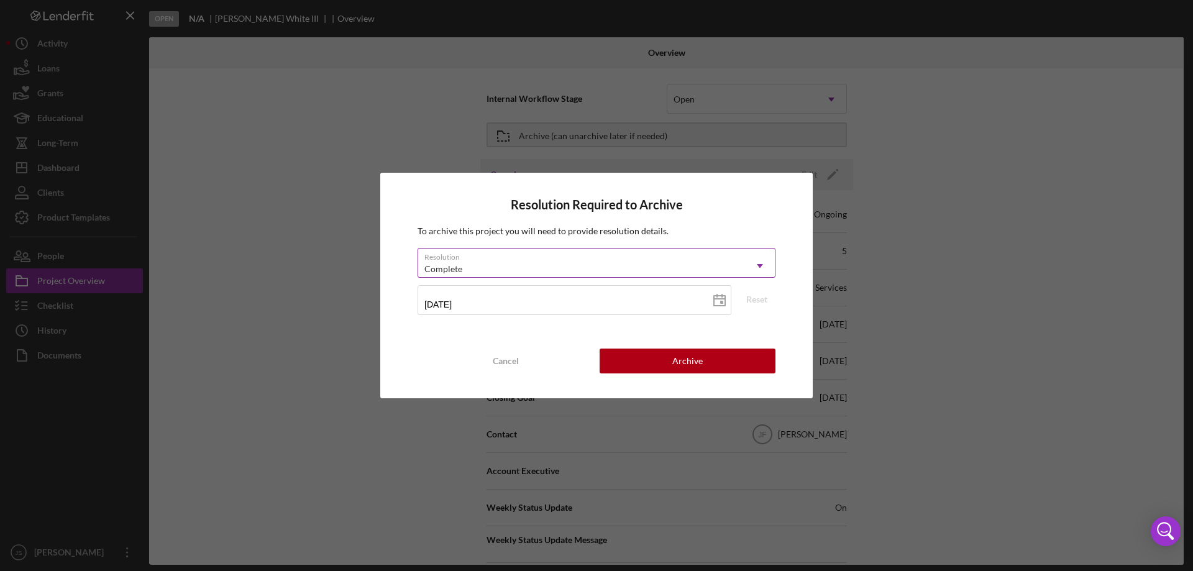
click at [755, 265] on icon "Icon/Dropdown Arrow" at bounding box center [760, 266] width 30 height 30
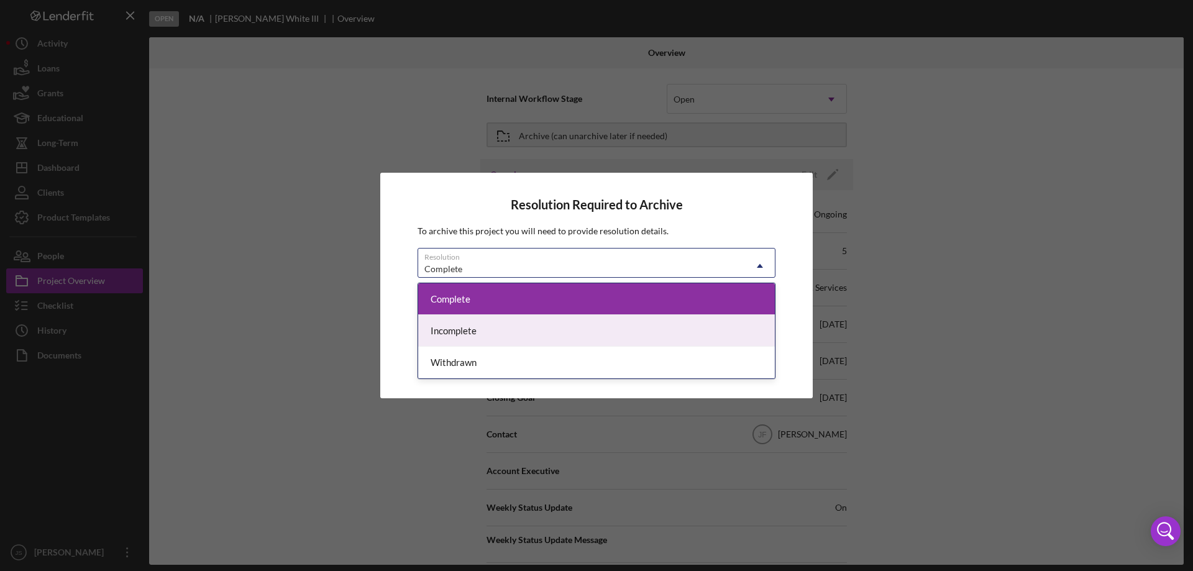
click at [498, 334] on div "Incomplete" at bounding box center [596, 331] width 357 height 32
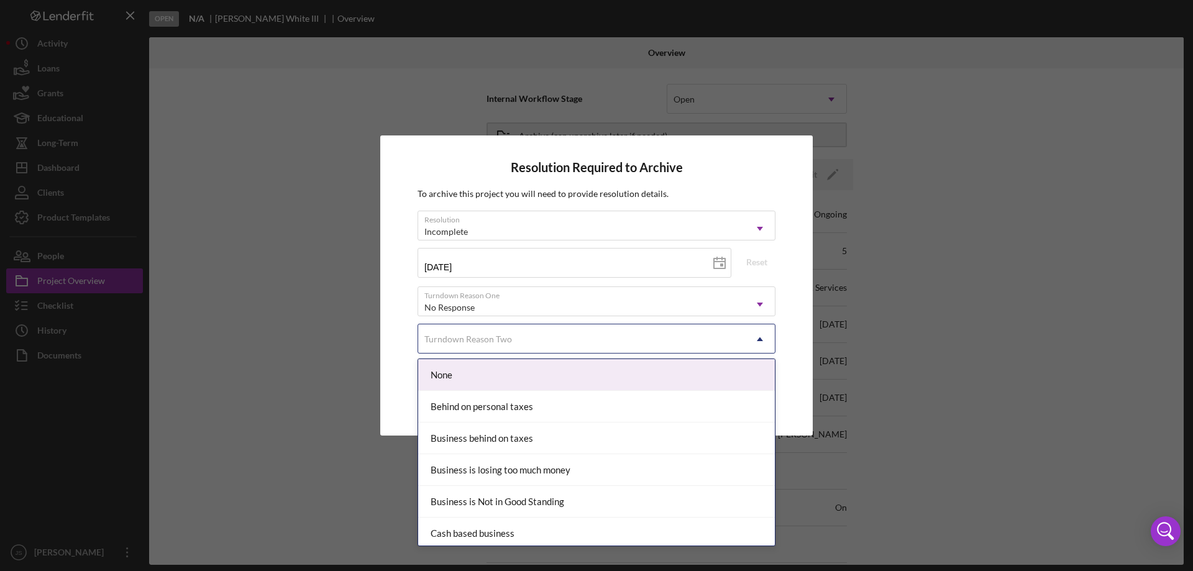
click at [544, 339] on div "Turndown Reason Two" at bounding box center [581, 339] width 327 height 29
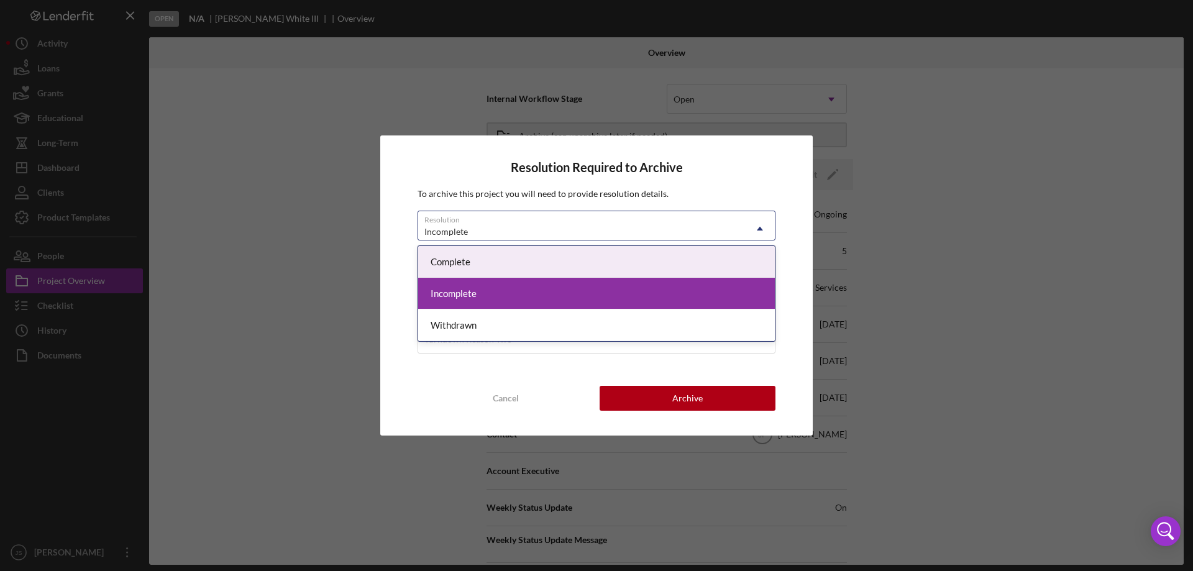
click at [618, 226] on div "Incomplete" at bounding box center [581, 231] width 327 height 29
click at [581, 265] on div "Complete" at bounding box center [596, 262] width 357 height 32
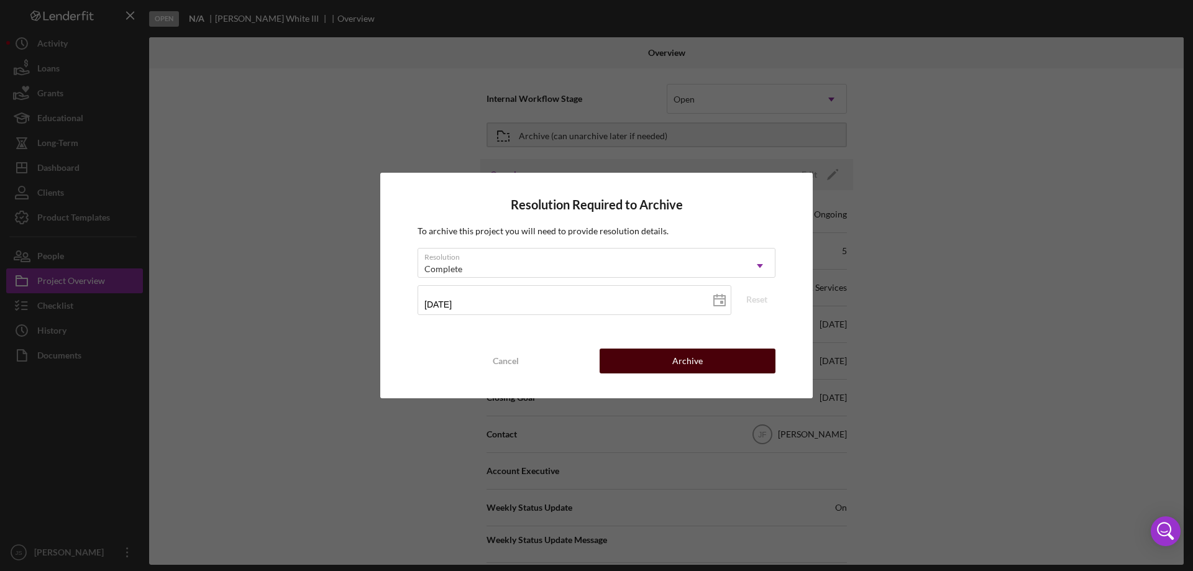
click at [693, 357] on div "Archive" at bounding box center [687, 361] width 30 height 25
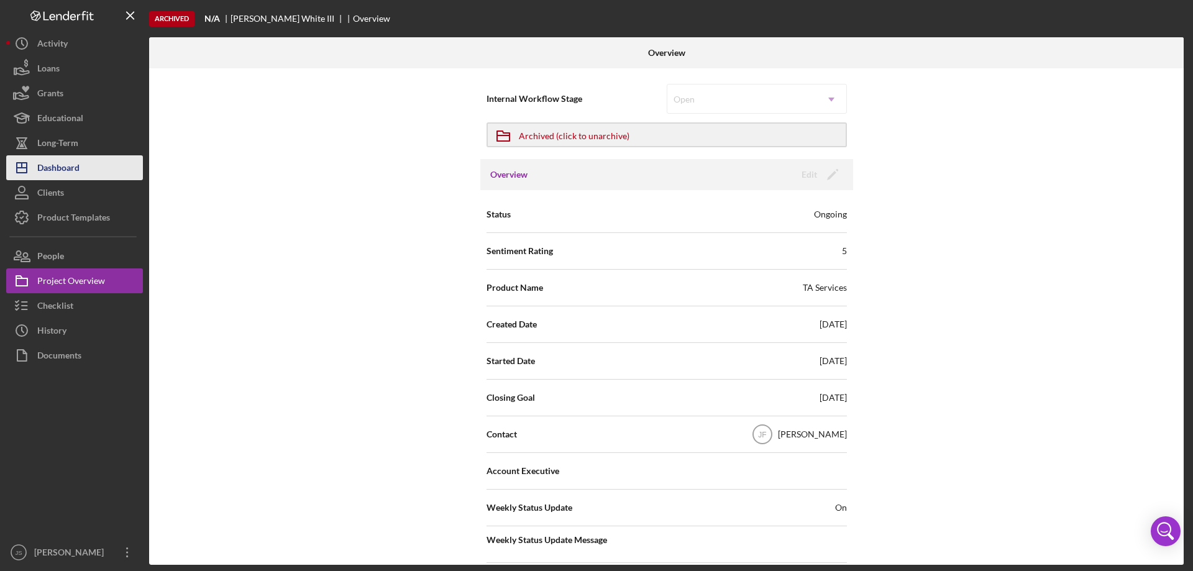
click at [66, 169] on div "Dashboard" at bounding box center [58, 169] width 42 height 28
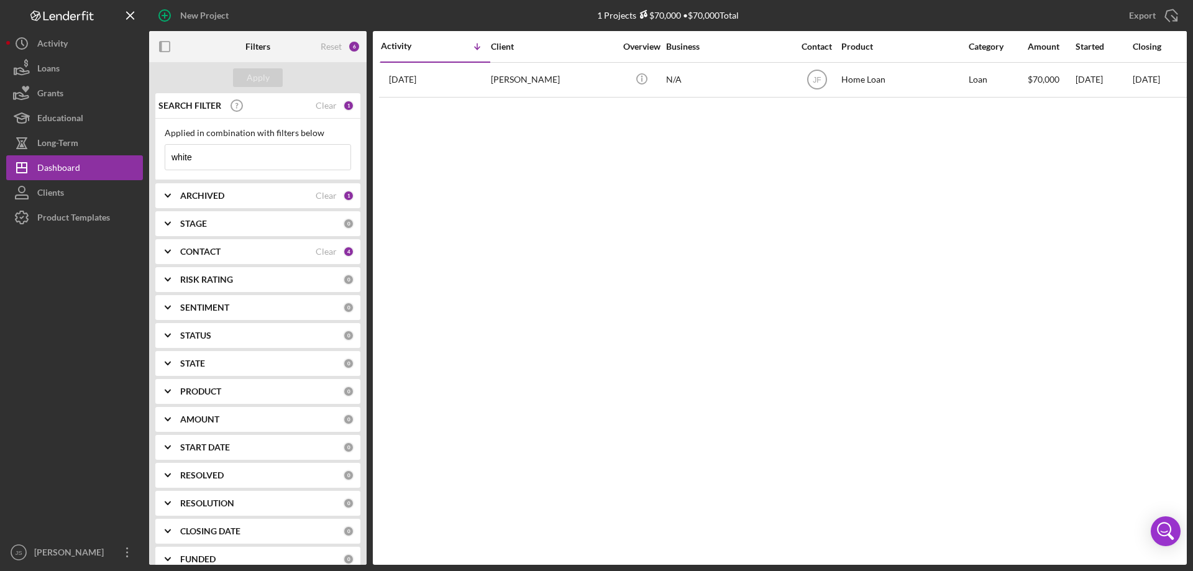
click at [165, 250] on polyline at bounding box center [167, 251] width 5 height 2
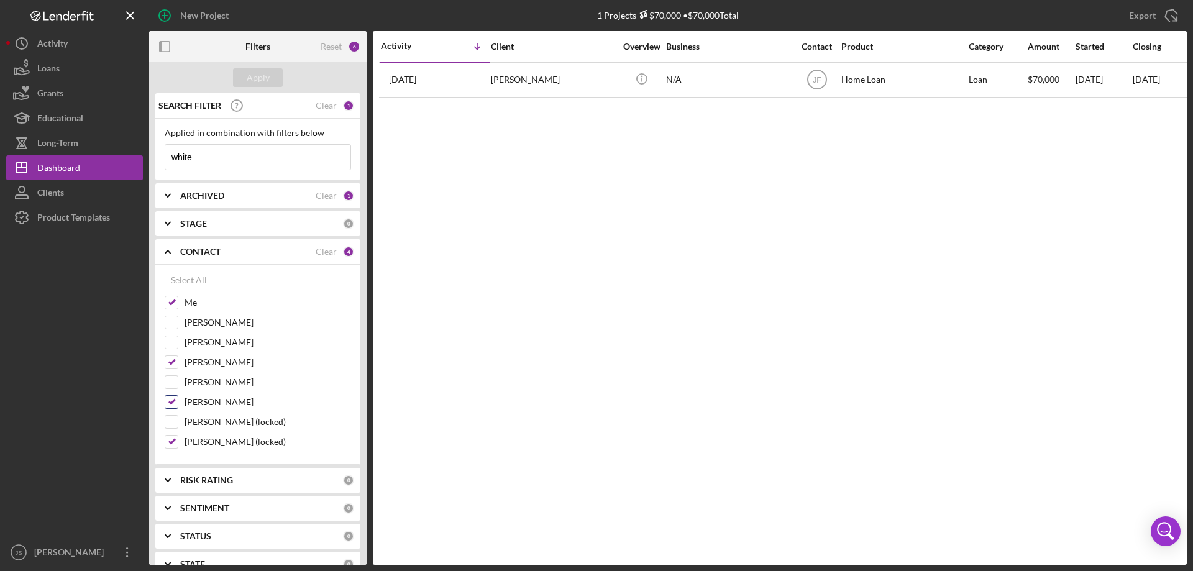
click at [168, 402] on input "[PERSON_NAME]" at bounding box center [171, 402] width 12 height 12
checkbox input "false"
click at [258, 81] on div "Apply" at bounding box center [258, 77] width 23 height 19
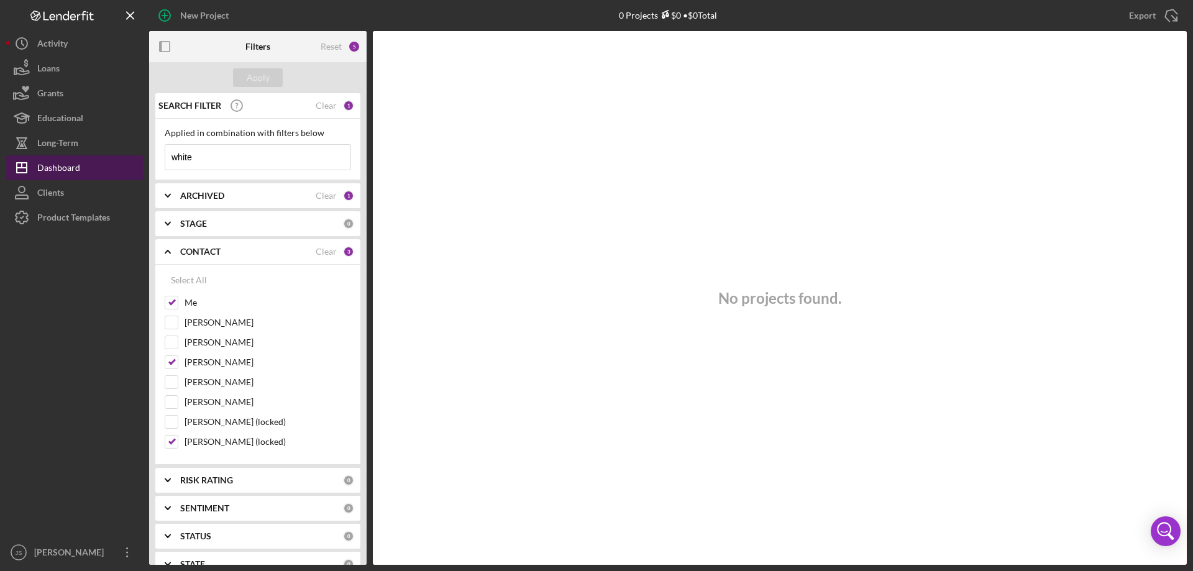
drag, startPoint x: 216, startPoint y: 160, endPoint x: 134, endPoint y: 160, distance: 82.0
click at [134, 160] on div "New Project 0 Projects $0 • $0 Total white Export Icon/Export Filters Reset 5 A…" at bounding box center [596, 282] width 1181 height 565
click at [263, 77] on div "Apply" at bounding box center [258, 77] width 23 height 19
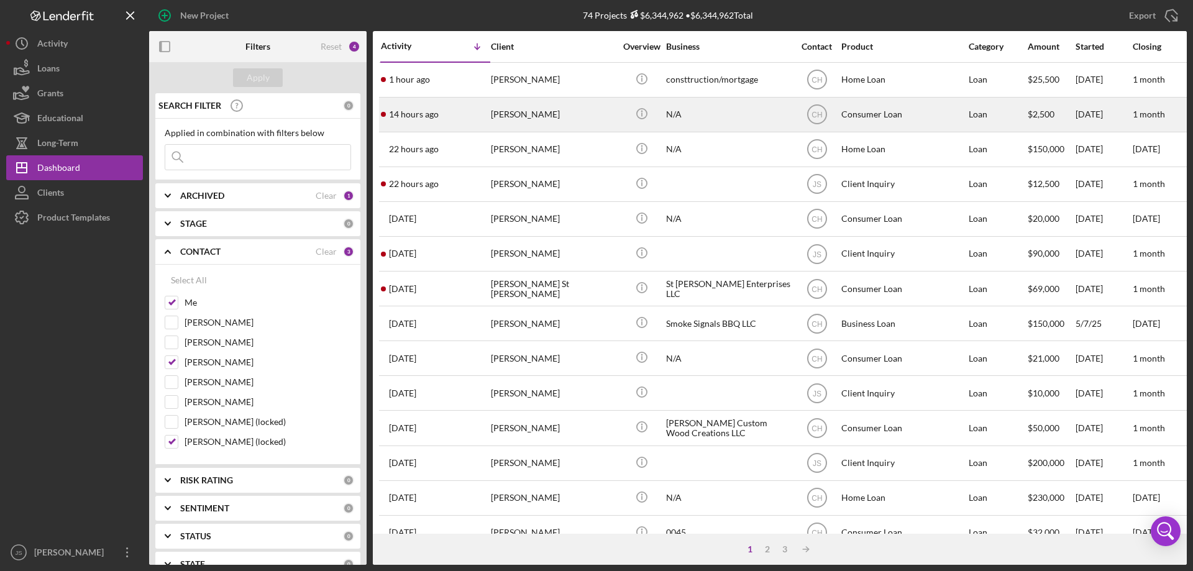
click at [582, 119] on div "[PERSON_NAME]" at bounding box center [553, 114] width 124 height 33
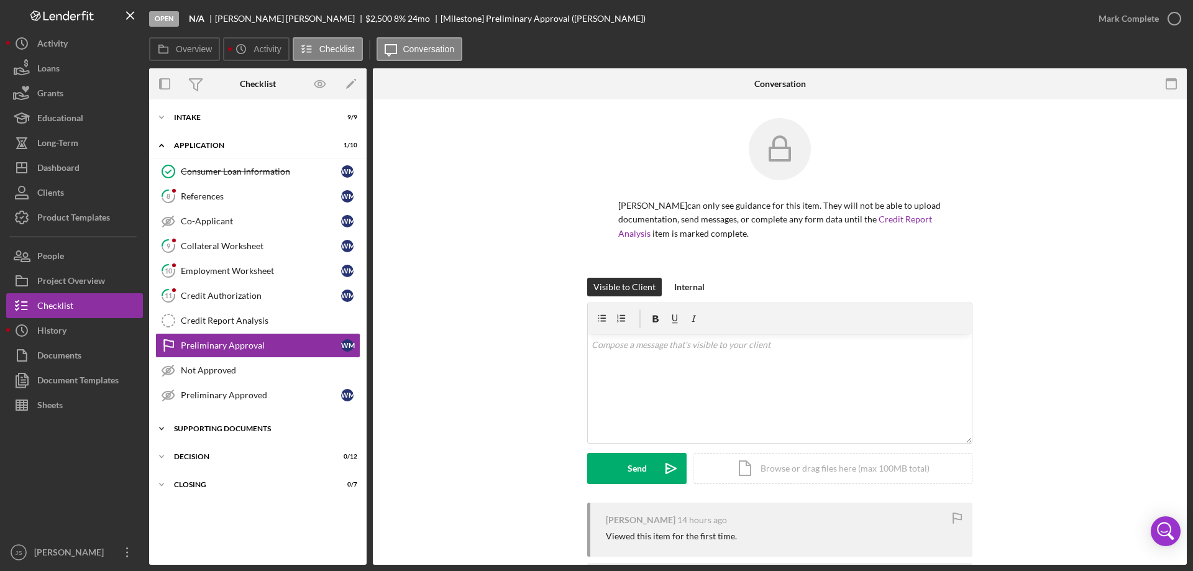
click at [163, 427] on polyline at bounding box center [162, 428] width 4 height 2
click at [214, 317] on div "Credit Report Analysis" at bounding box center [270, 321] width 179 height 10
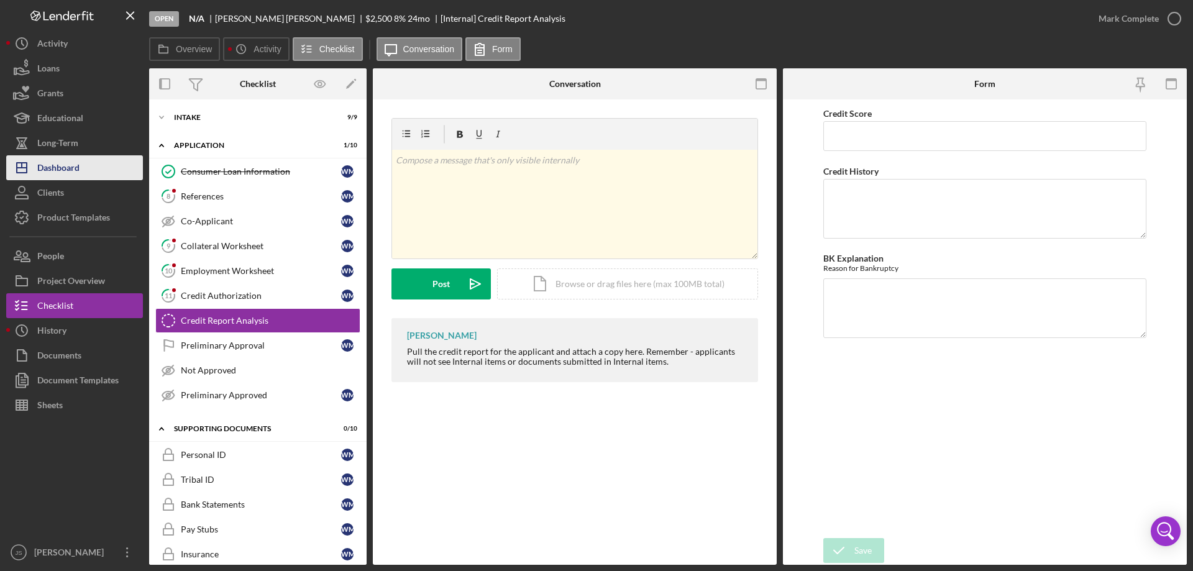
click at [58, 173] on div "Dashboard" at bounding box center [58, 169] width 42 height 28
